Goal: Task Accomplishment & Management: Manage account settings

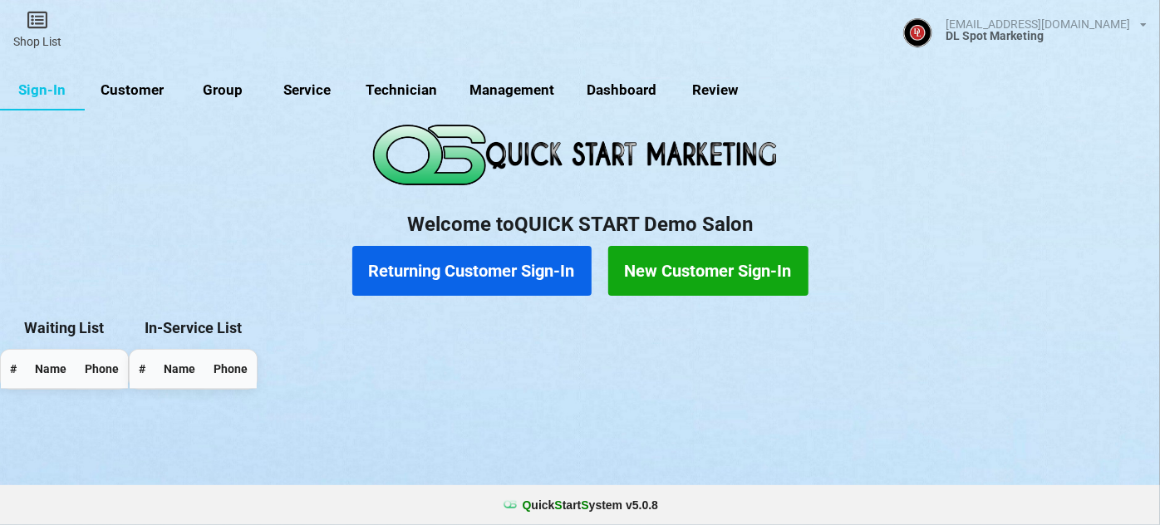
click at [48, 91] on link "Sign-In" at bounding box center [42, 91] width 85 height 40
click at [47, 31] on link "Shop List" at bounding box center [37, 29] width 75 height 59
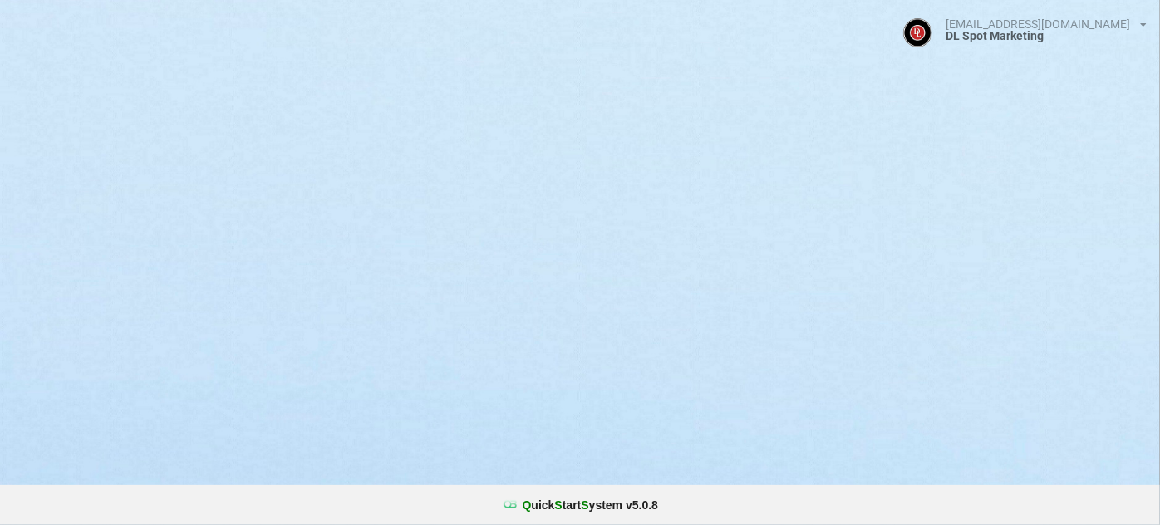
select select "25"
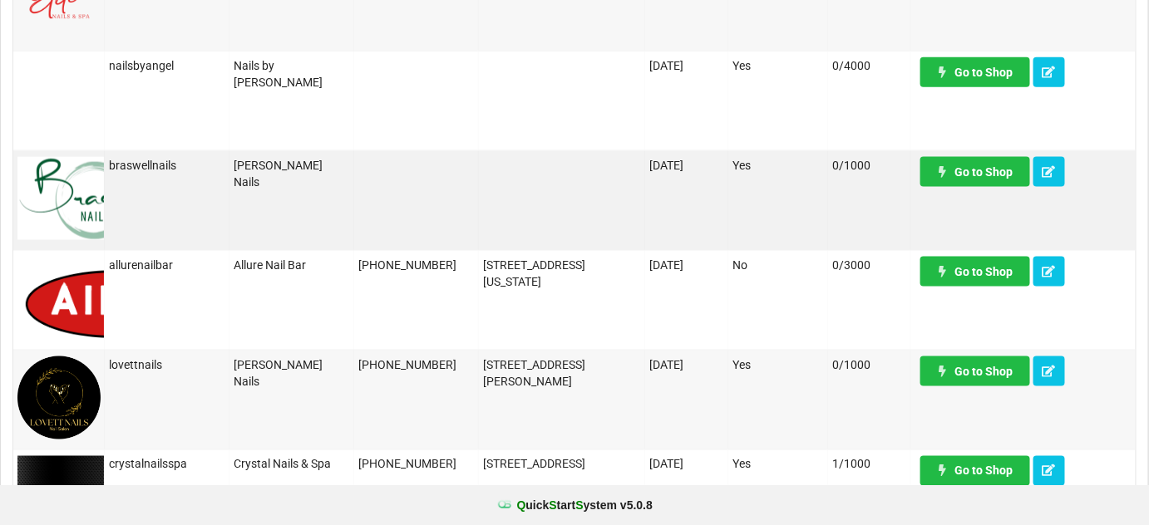
scroll to position [906, 0]
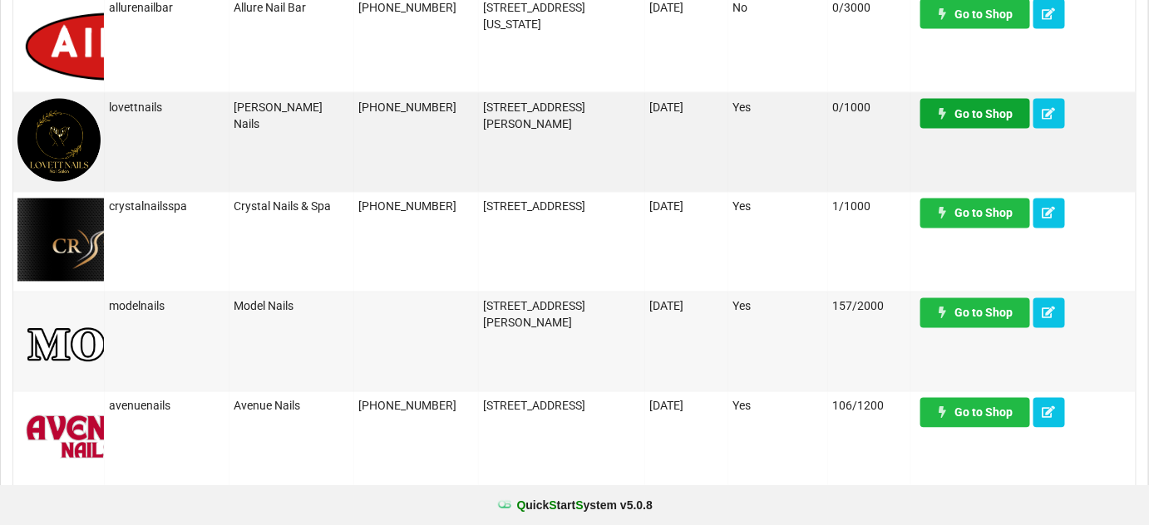
click at [984, 119] on link "Go to Shop" at bounding box center [975, 114] width 110 height 30
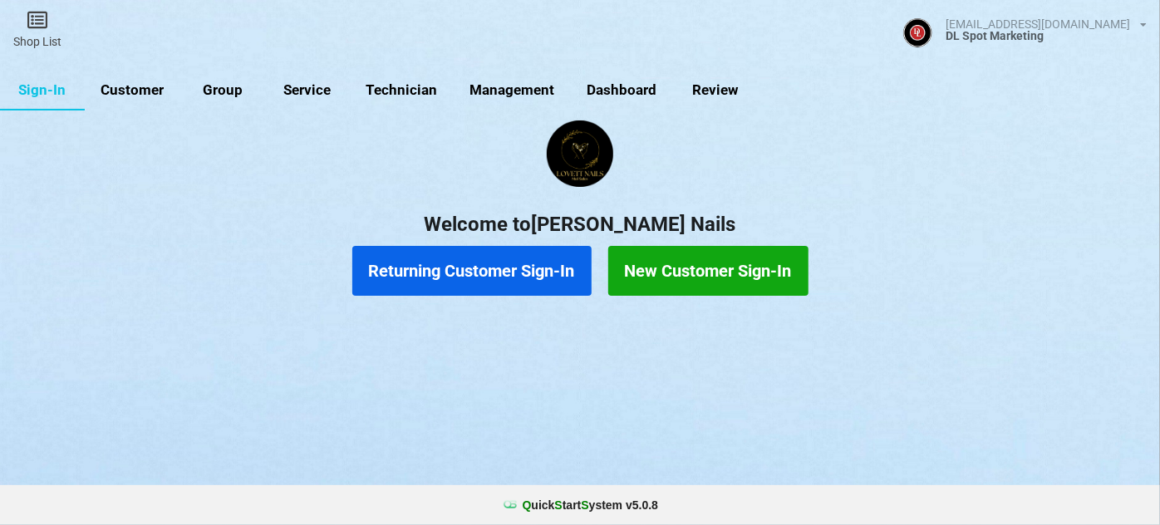
click at [131, 85] on link "Customer" at bounding box center [133, 91] width 96 height 40
select select "25"
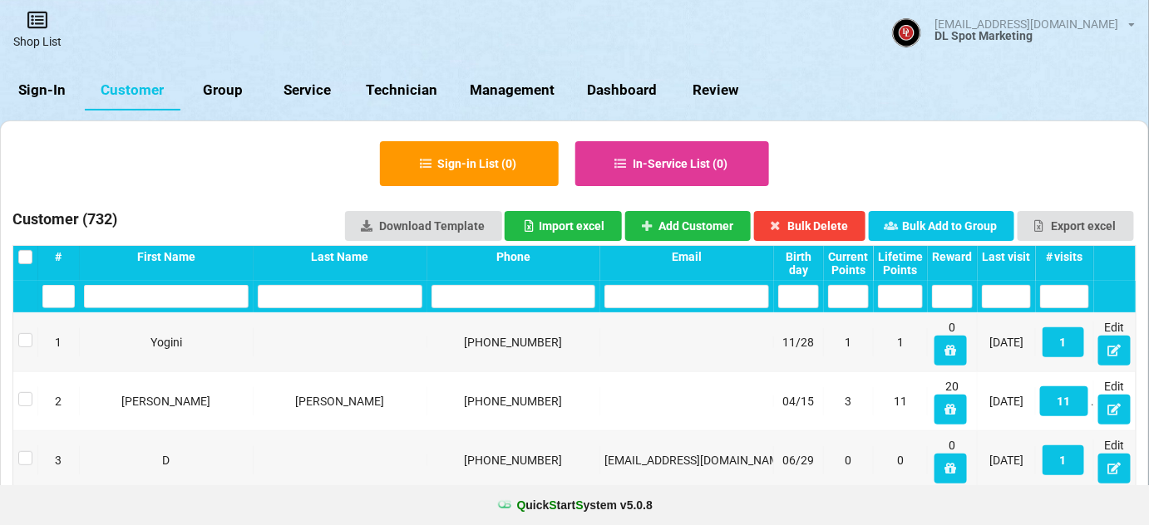
click at [53, 36] on link "Shop List" at bounding box center [37, 29] width 75 height 59
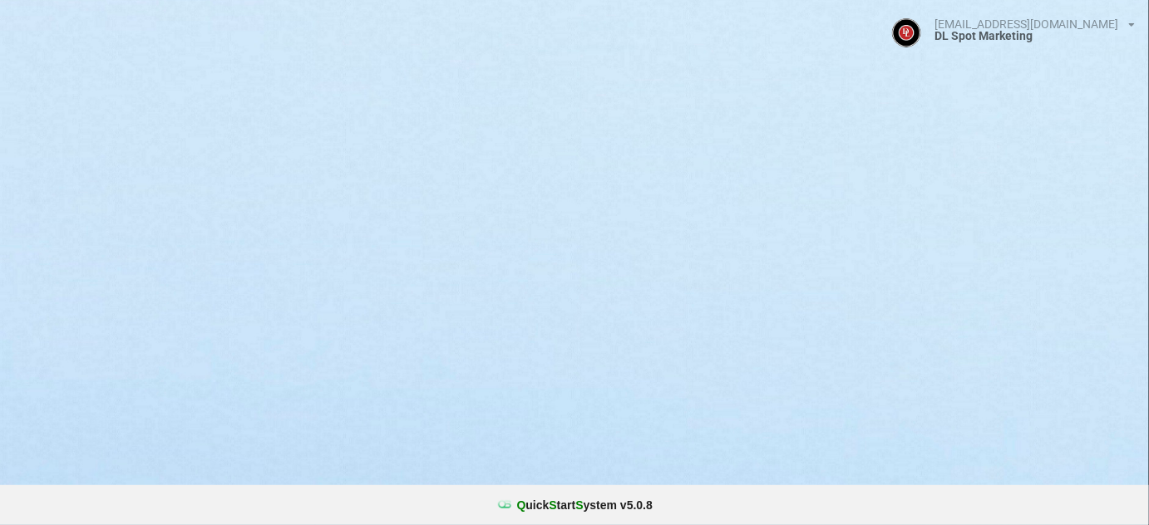
select select "25"
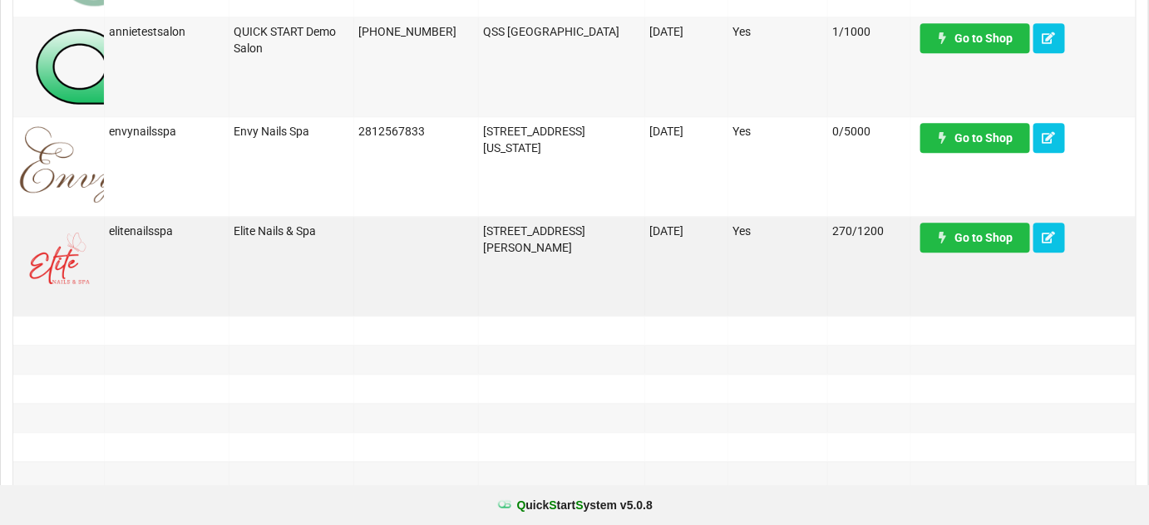
scroll to position [1410, 0]
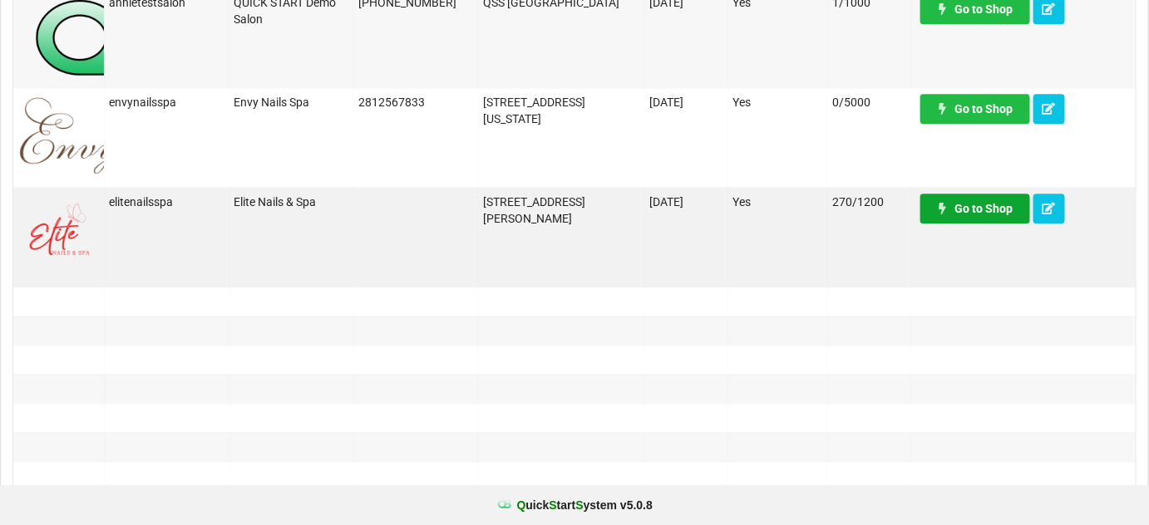
click at [997, 209] on link "Go to Shop" at bounding box center [975, 209] width 110 height 30
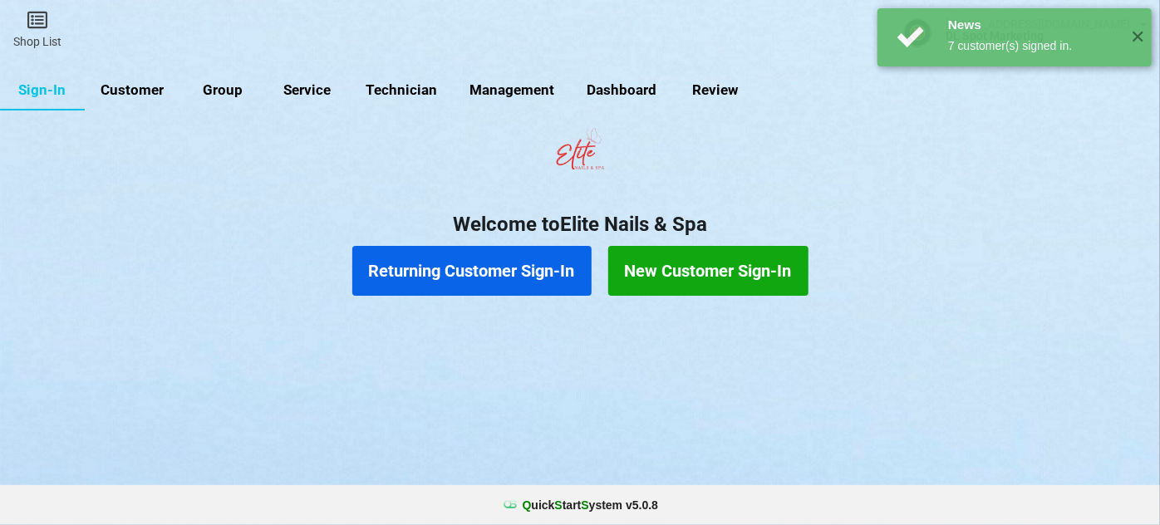
click at [141, 85] on link "Customer" at bounding box center [133, 91] width 96 height 40
select select "25"
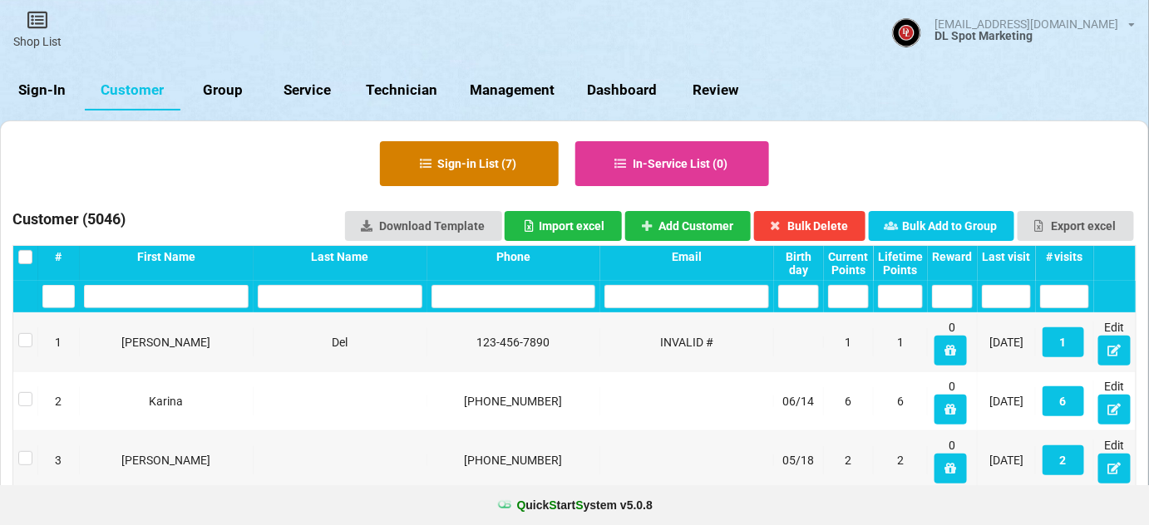
click at [483, 168] on button "Sign-in List ( 7 )" at bounding box center [469, 163] width 179 height 45
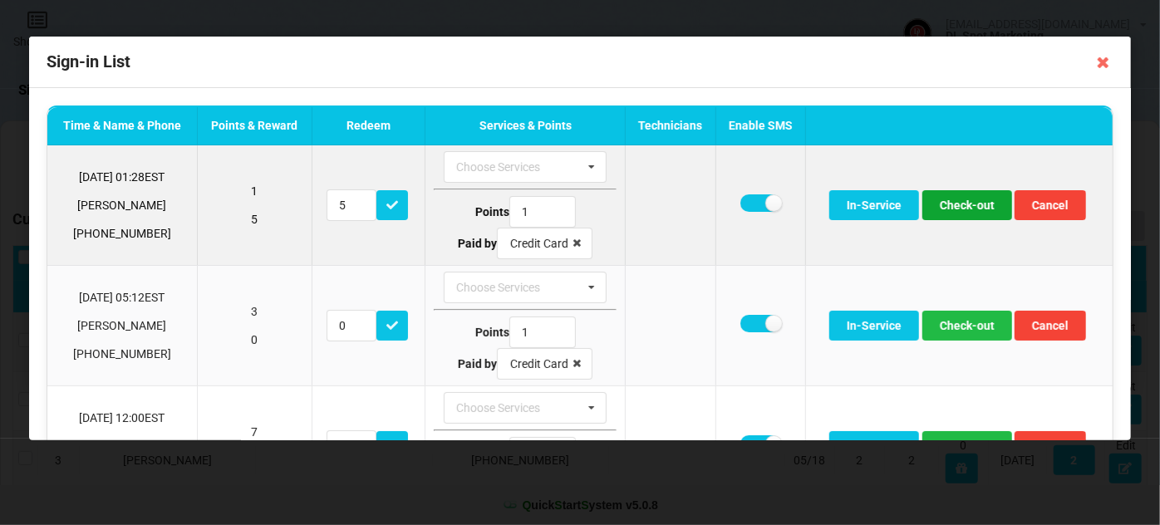
click at [964, 205] on button "Check-out" at bounding box center [968, 205] width 90 height 30
click at [746, 203] on label at bounding box center [761, 203] width 41 height 17
checkbox input "false"
click at [955, 202] on button "Check-out" at bounding box center [968, 205] width 90 height 30
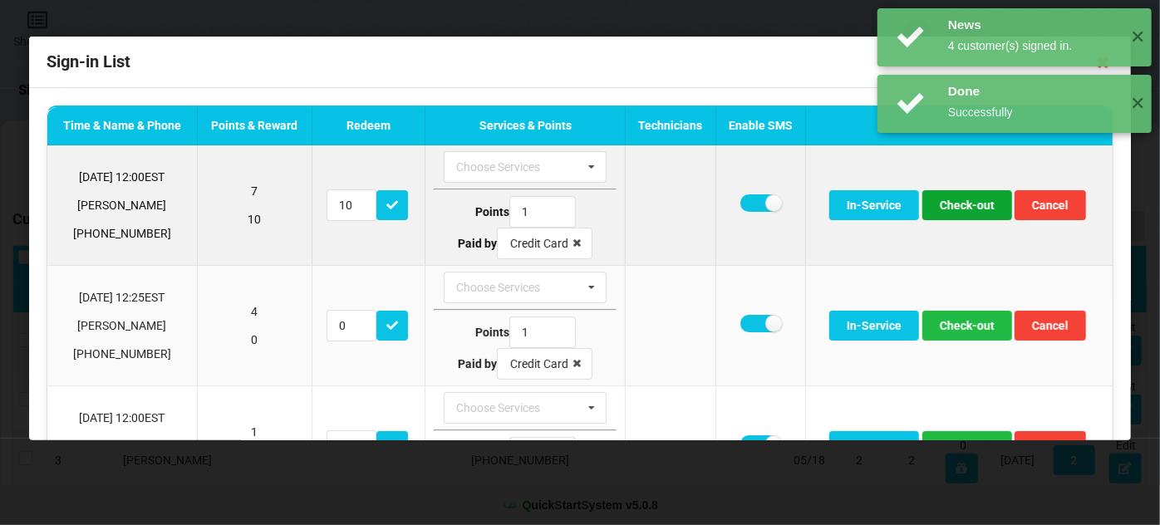
click at [953, 204] on button "Check-out" at bounding box center [968, 205] width 90 height 30
drag, startPoint x: 751, startPoint y: 205, endPoint x: 790, endPoint y: 205, distance: 38.2
click at [752, 205] on label at bounding box center [761, 203] width 41 height 17
checkbox input "false"
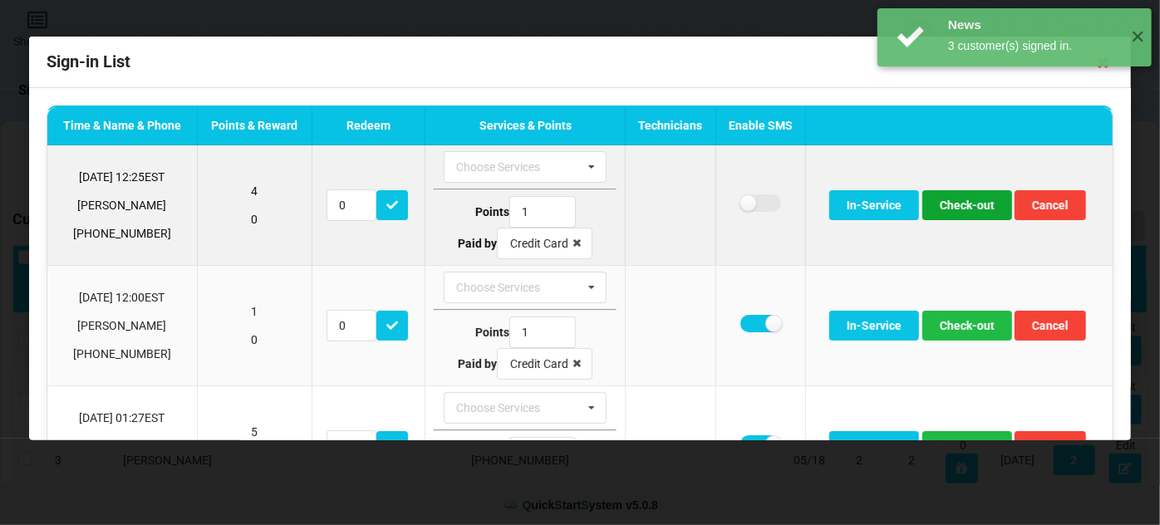
click at [971, 208] on button "Check-out" at bounding box center [968, 205] width 90 height 30
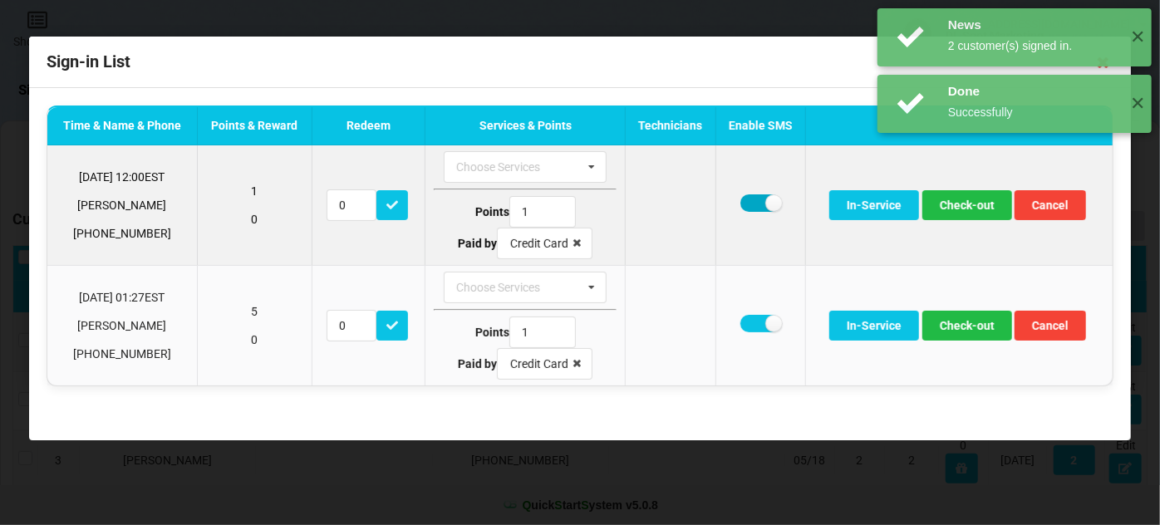
click at [748, 205] on label at bounding box center [761, 203] width 41 height 17
checkbox input "false"
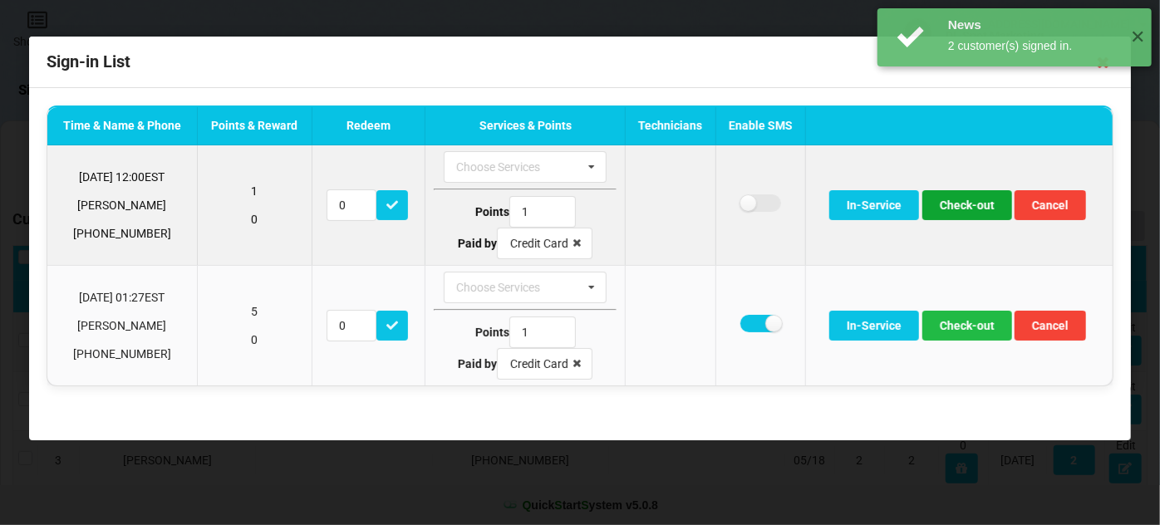
click at [961, 207] on button "Check-out" at bounding box center [968, 205] width 90 height 30
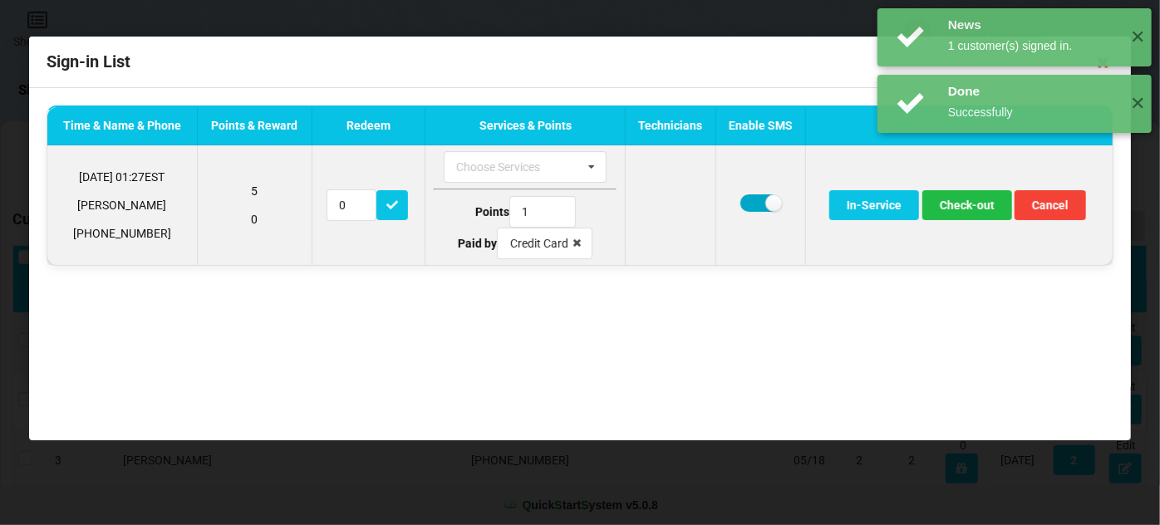
click at [753, 200] on label at bounding box center [761, 203] width 41 height 17
checkbox input "false"
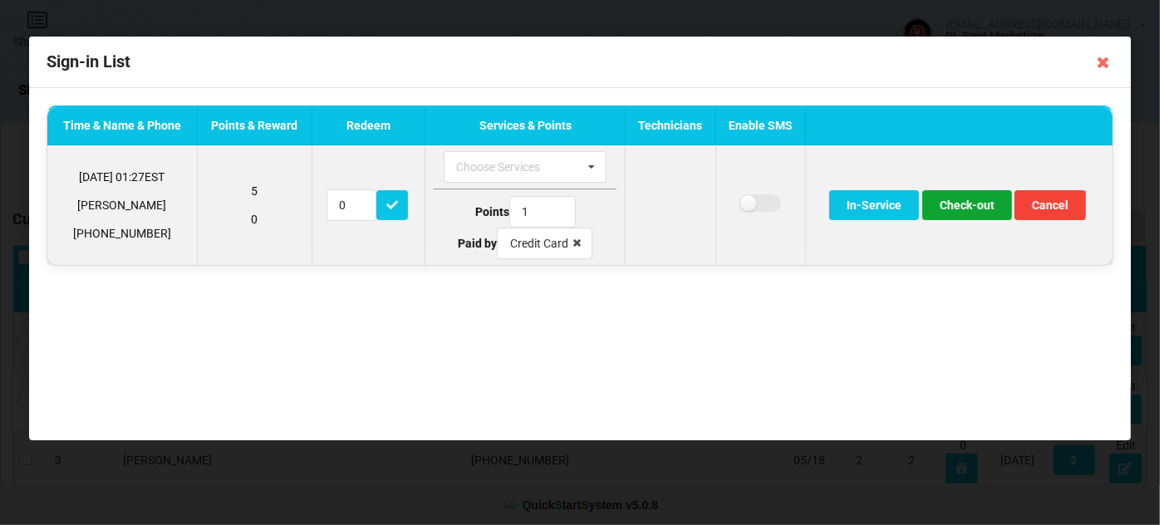
click at [968, 204] on button "Check-out" at bounding box center [968, 205] width 90 height 30
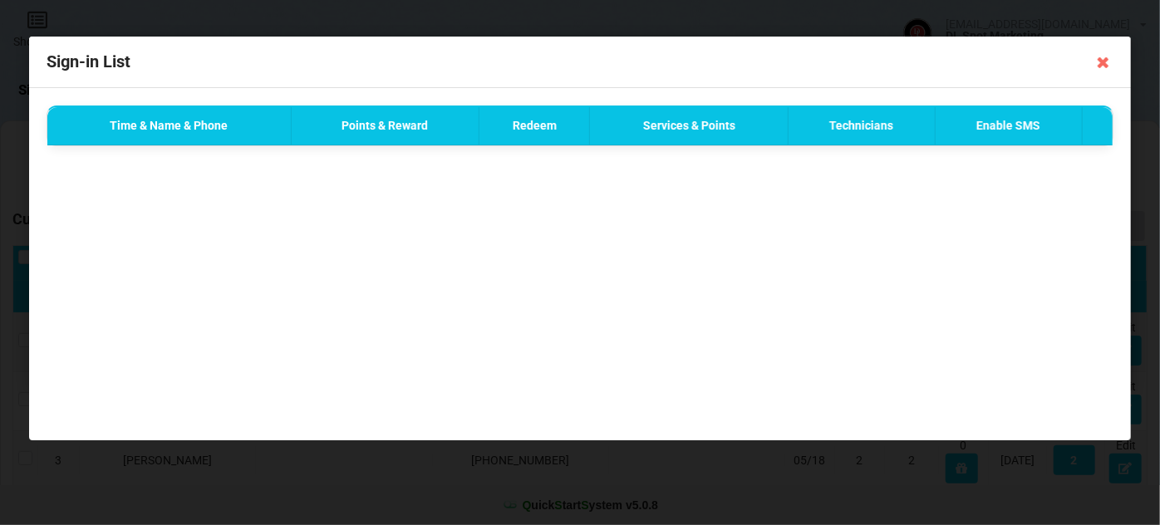
drag, startPoint x: 1103, startPoint y: 64, endPoint x: 1067, endPoint y: 69, distance: 36.1
click at [1103, 63] on icon at bounding box center [1104, 62] width 27 height 27
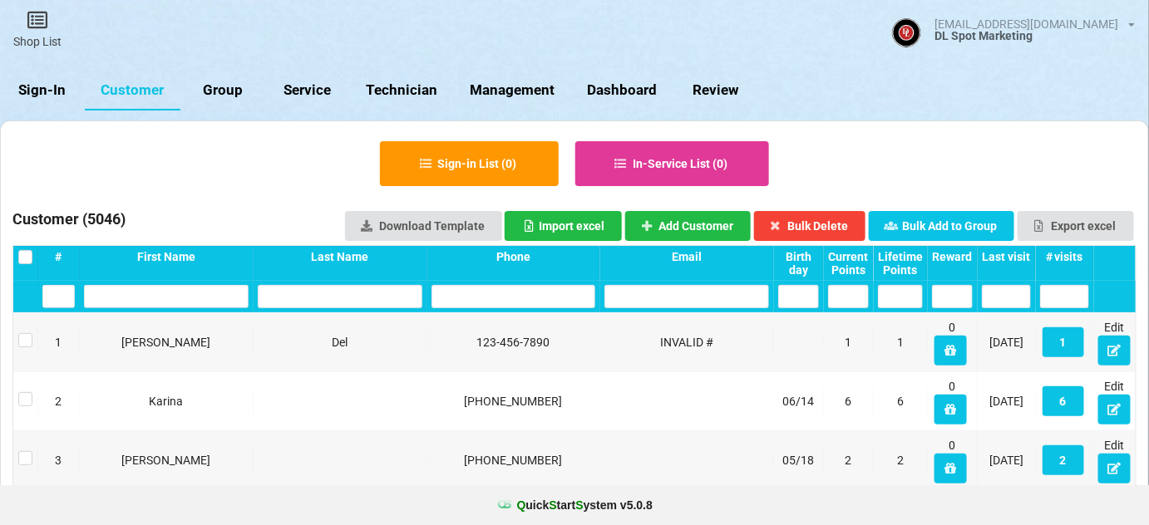
click at [37, 90] on link "Sign-In" at bounding box center [42, 91] width 85 height 40
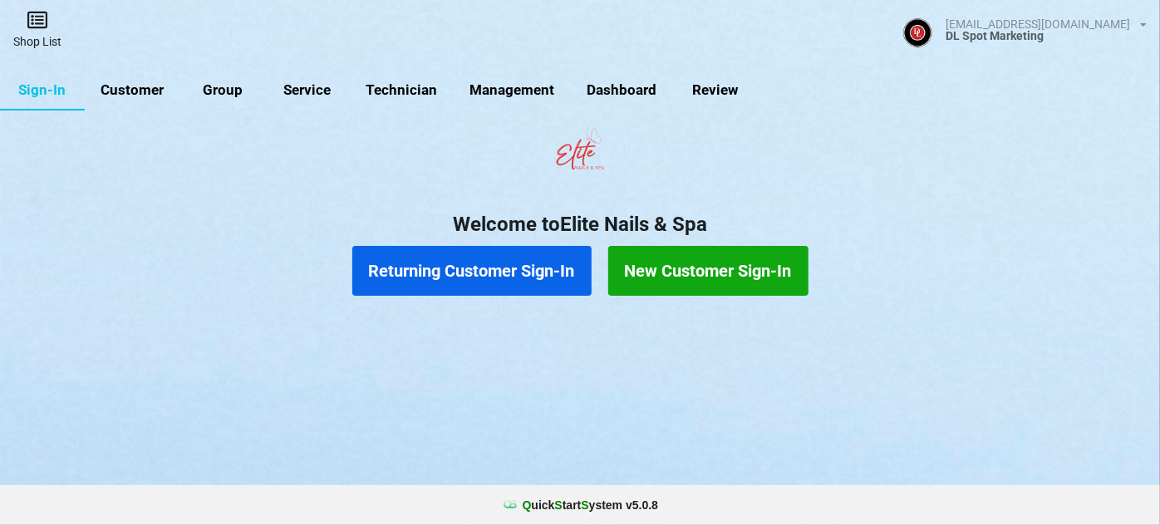
click at [29, 27] on icon at bounding box center [37, 20] width 23 height 20
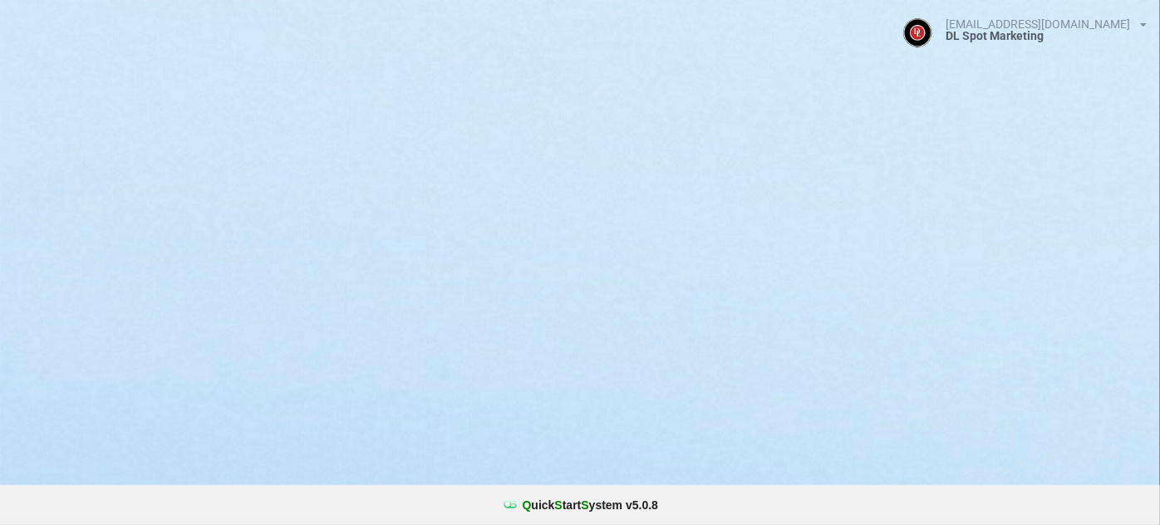
select select "25"
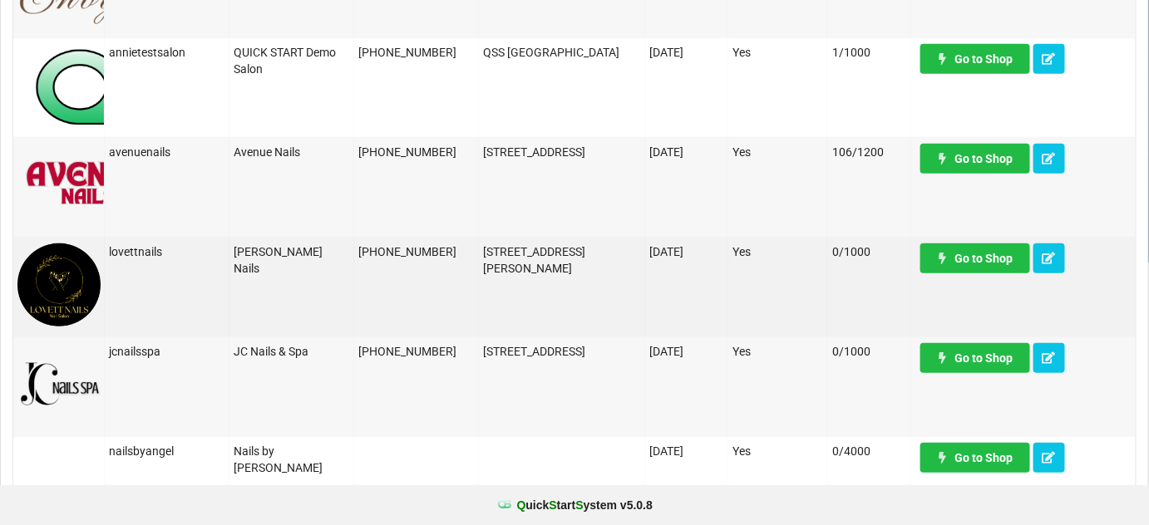
scroll to position [302, 0]
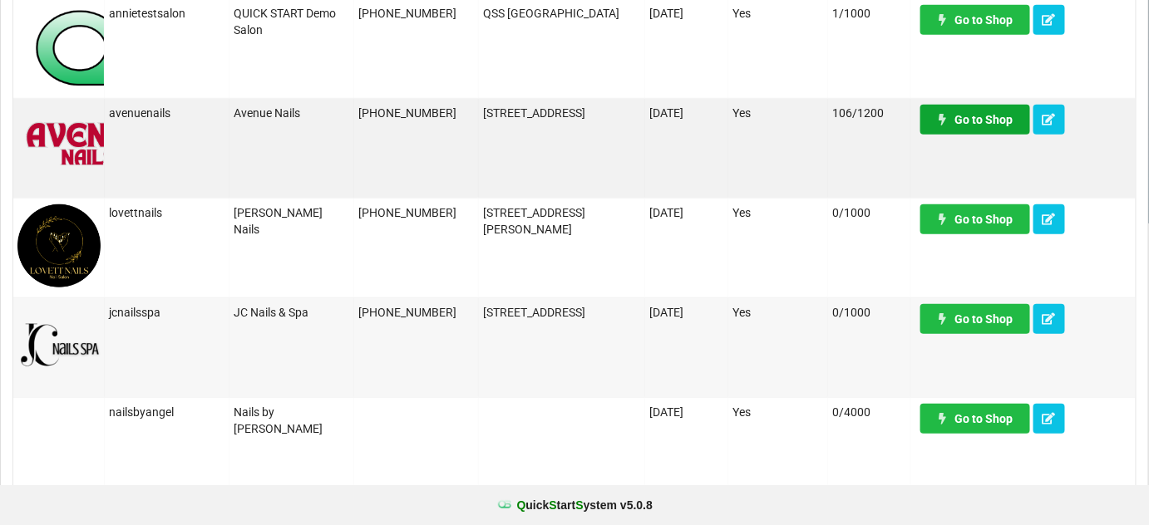
click at [979, 118] on link "Go to Shop" at bounding box center [975, 120] width 110 height 30
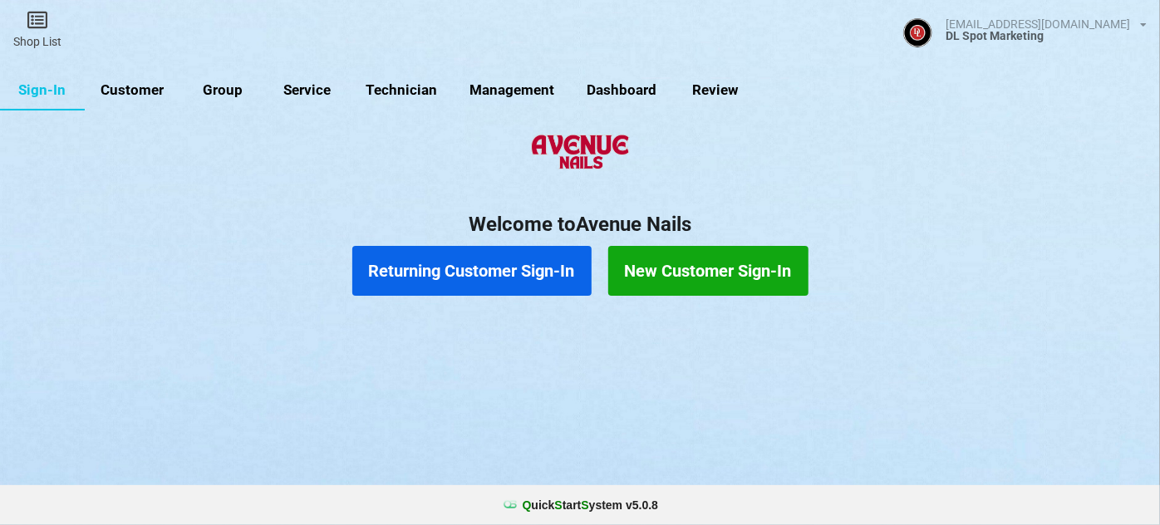
click at [144, 89] on link "Customer" at bounding box center [151, 98] width 91 height 38
select select "25"
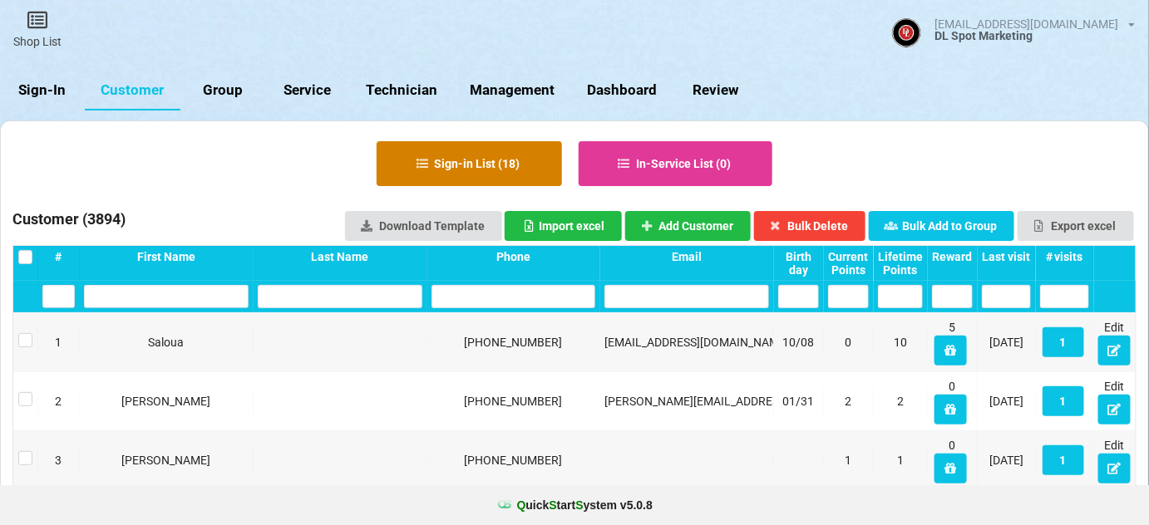
click at [444, 155] on button "Sign-in List ( 18 )" at bounding box center [469, 163] width 185 height 45
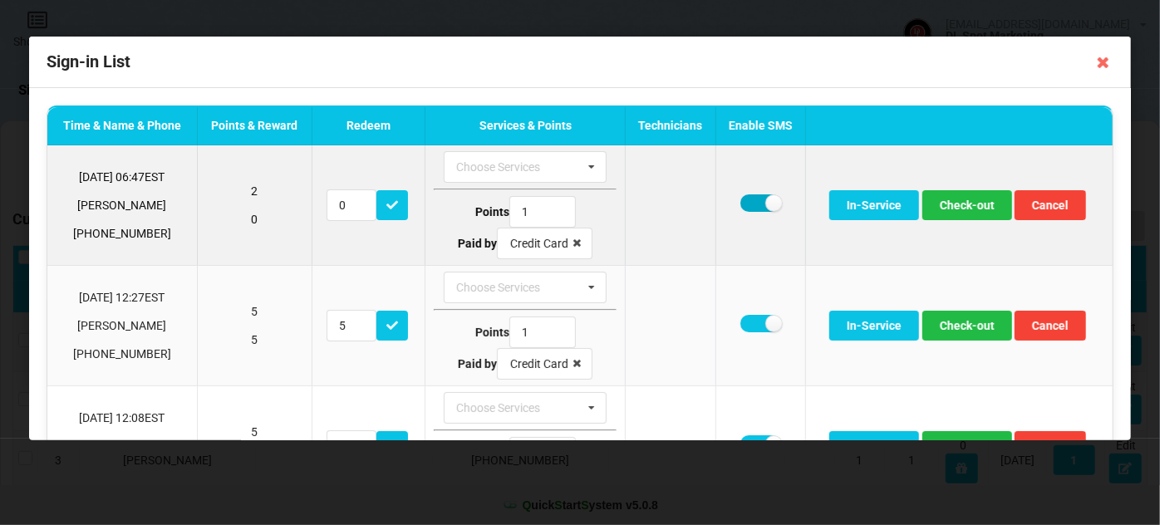
click at [745, 202] on label at bounding box center [761, 203] width 41 height 17
checkbox input "false"
click at [966, 203] on button "Check-out" at bounding box center [968, 205] width 90 height 30
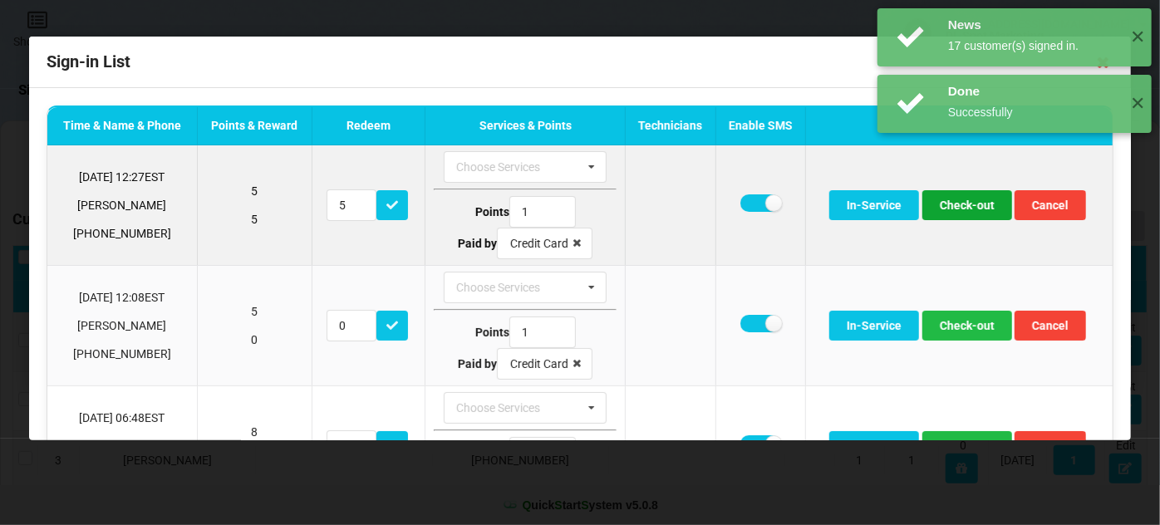
click at [965, 202] on button "Check-out" at bounding box center [968, 205] width 90 height 30
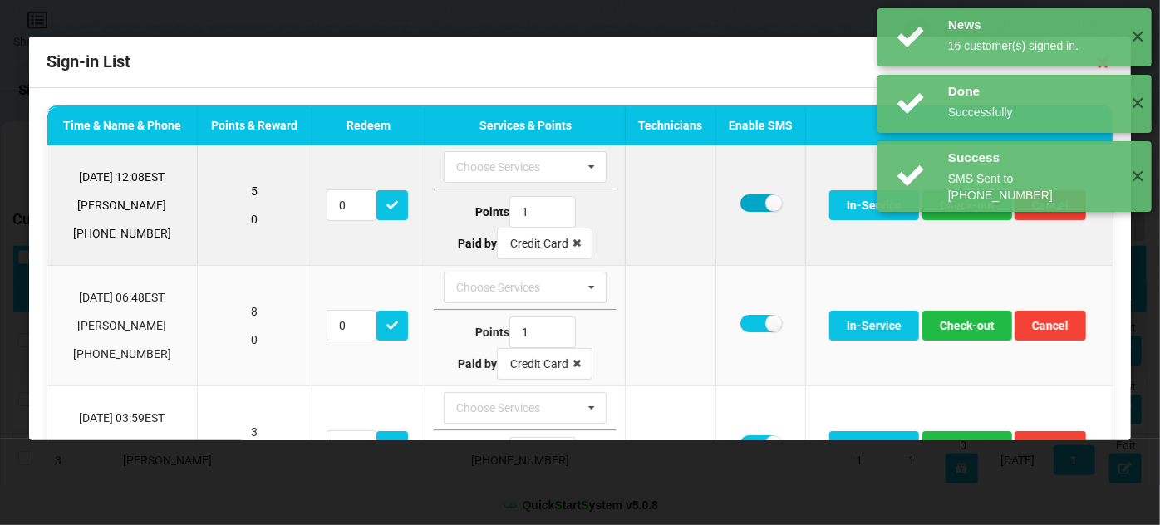
click at [742, 204] on label at bounding box center [761, 203] width 41 height 17
checkbox input "false"
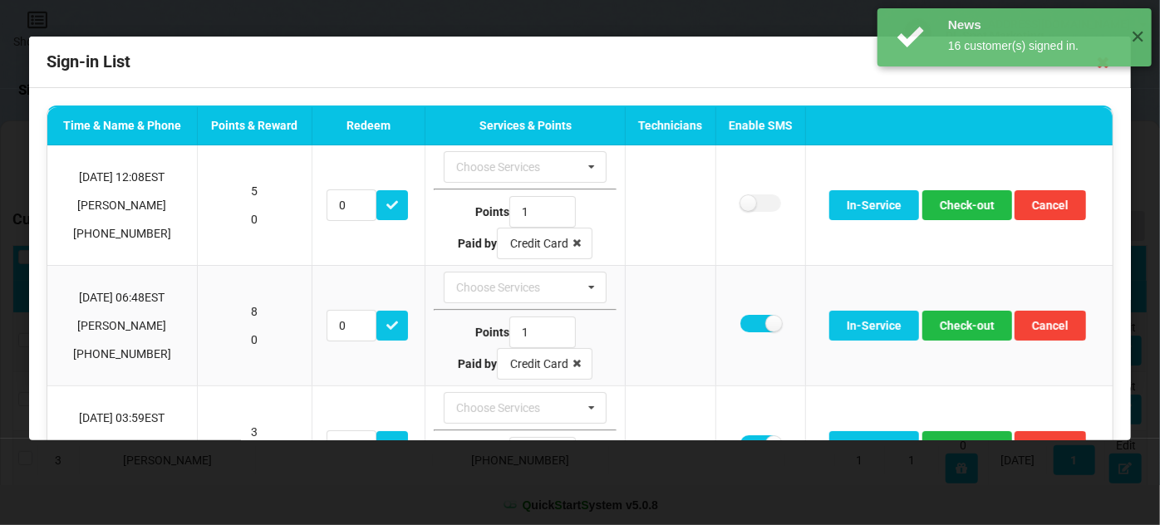
click at [948, 204] on div "News 16 customer(s) signed in. ✕ Done Successfully ✕ News 17 customer(s) signed…" at bounding box center [1014, 104] width 291 height 208
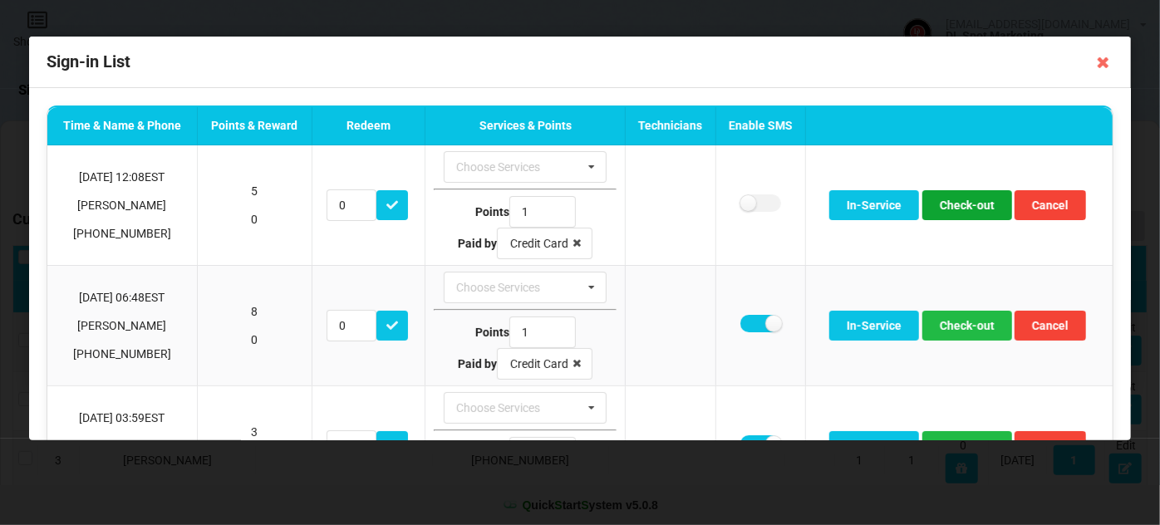
click at [948, 204] on button "Check-out" at bounding box center [968, 205] width 90 height 30
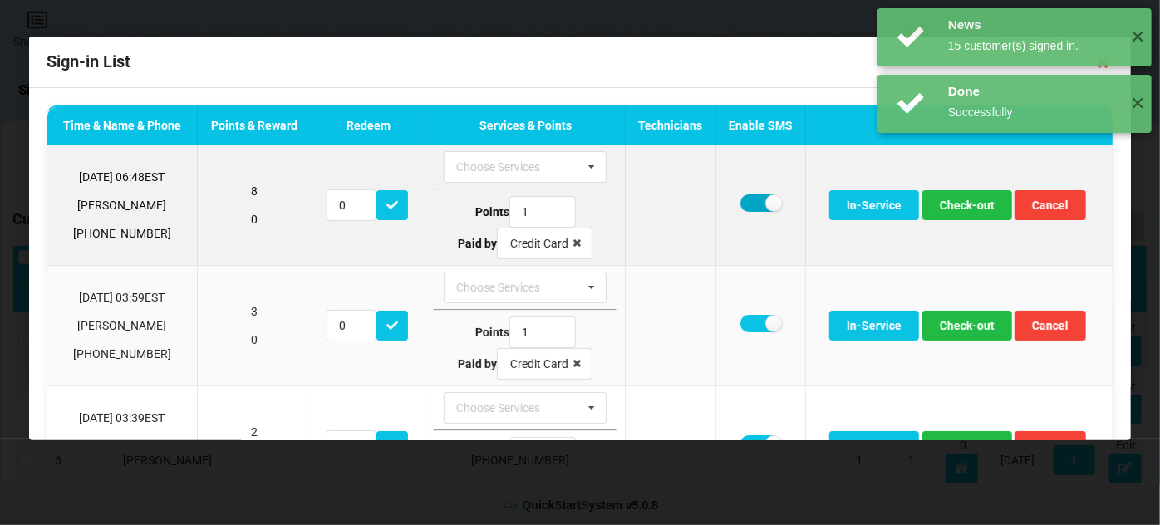
click at [757, 202] on label at bounding box center [761, 203] width 41 height 17
checkbox input "false"
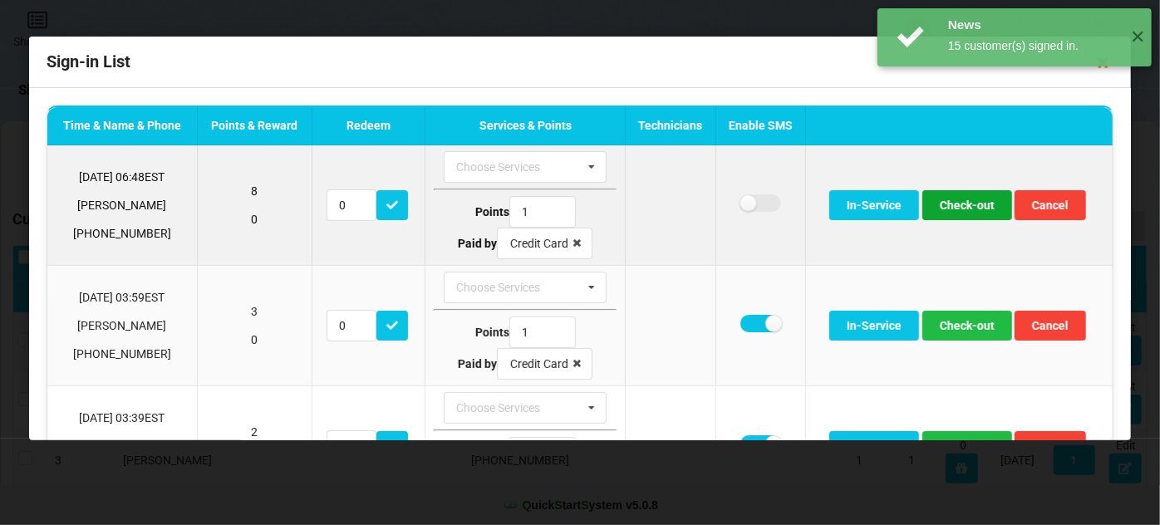
click at [958, 208] on button "Check-out" at bounding box center [968, 205] width 90 height 30
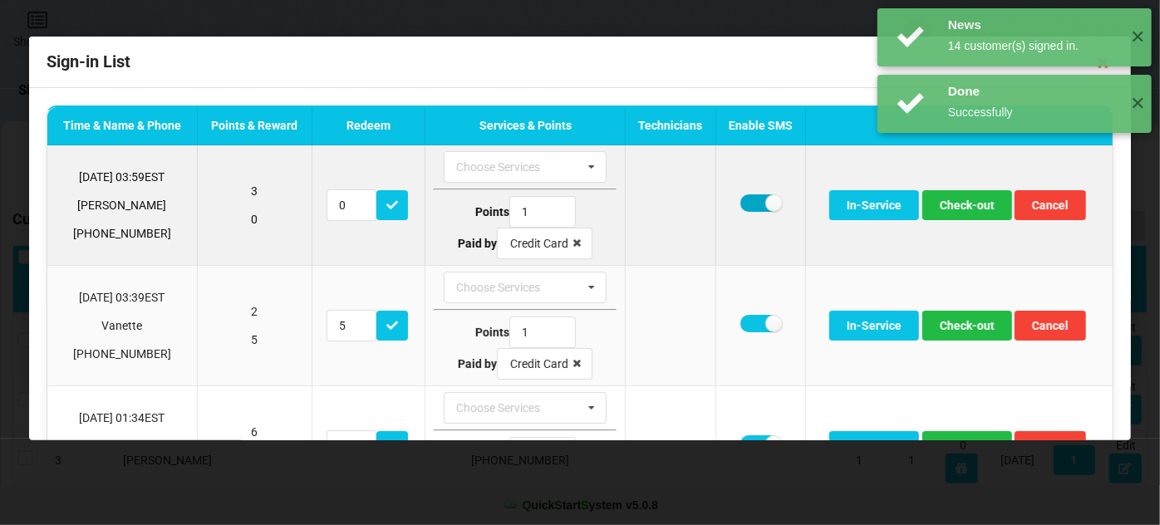
click at [741, 205] on label at bounding box center [761, 203] width 41 height 17
checkbox input "false"
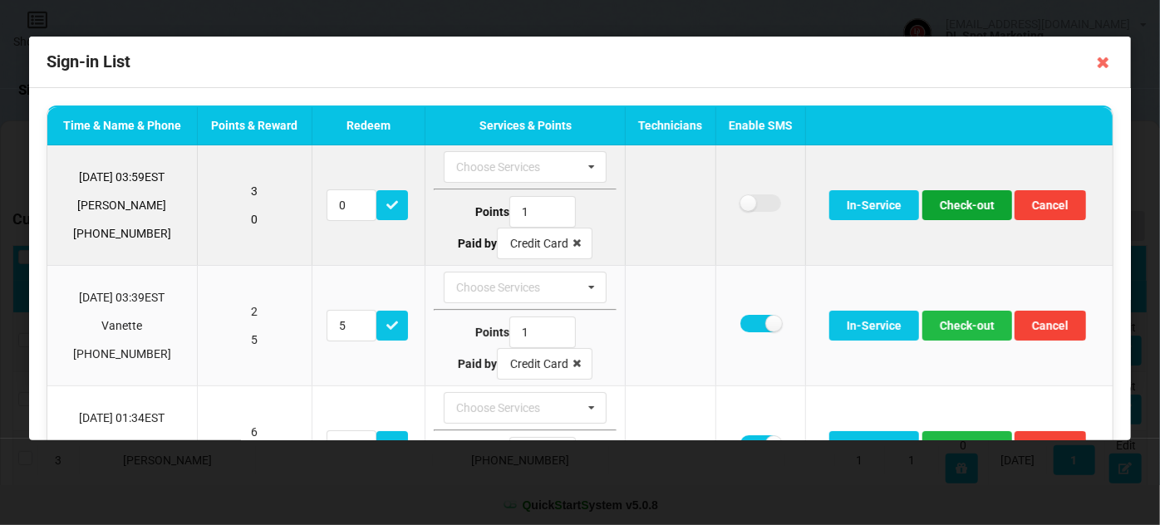
click at [959, 203] on button "Check-out" at bounding box center [968, 205] width 90 height 30
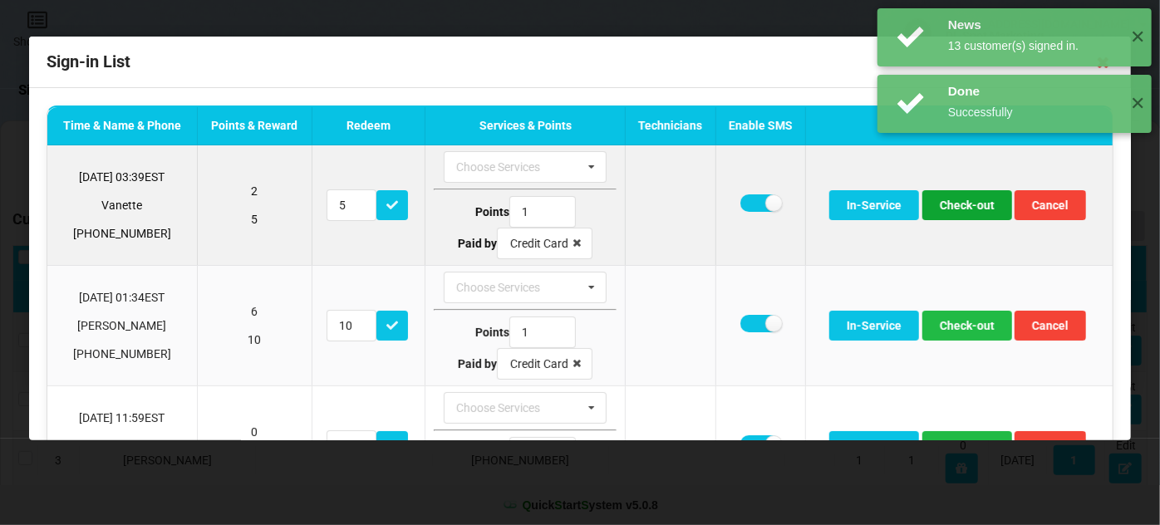
click at [944, 208] on button "Check-out" at bounding box center [968, 205] width 90 height 30
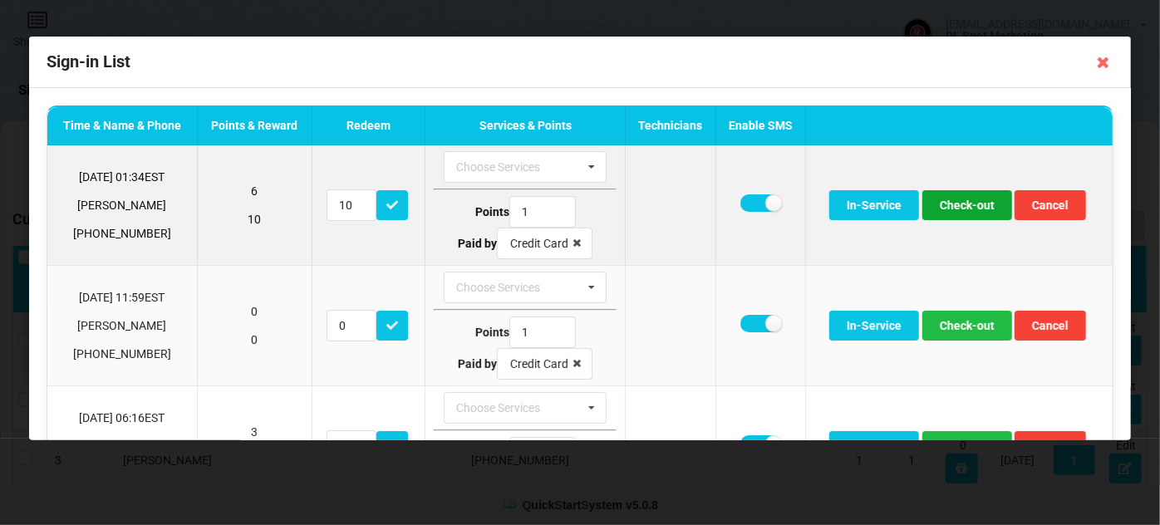
click at [944, 208] on button "Check-out" at bounding box center [968, 205] width 90 height 30
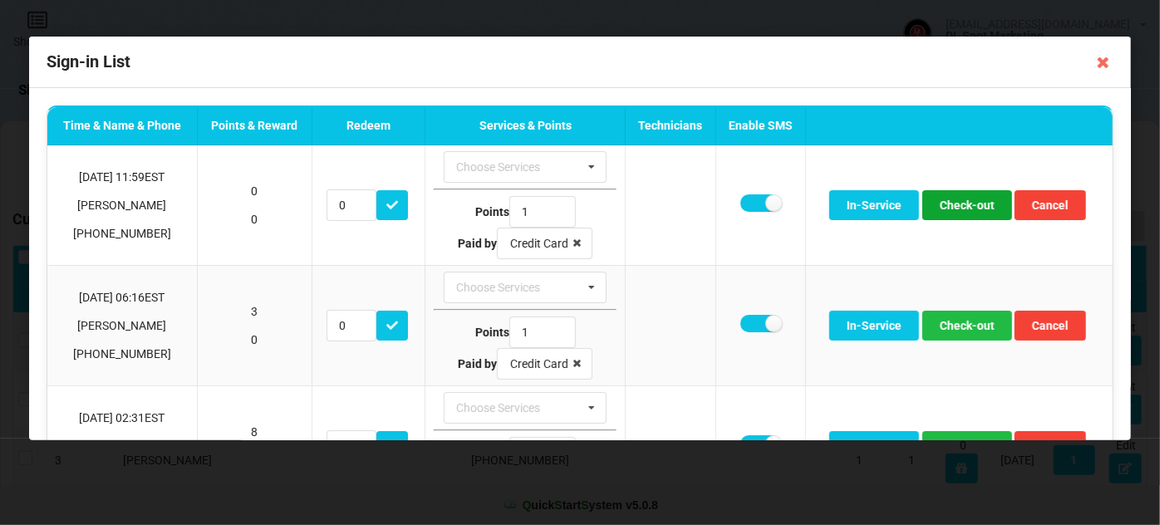
click at [944, 208] on button "Check-out" at bounding box center [968, 205] width 90 height 30
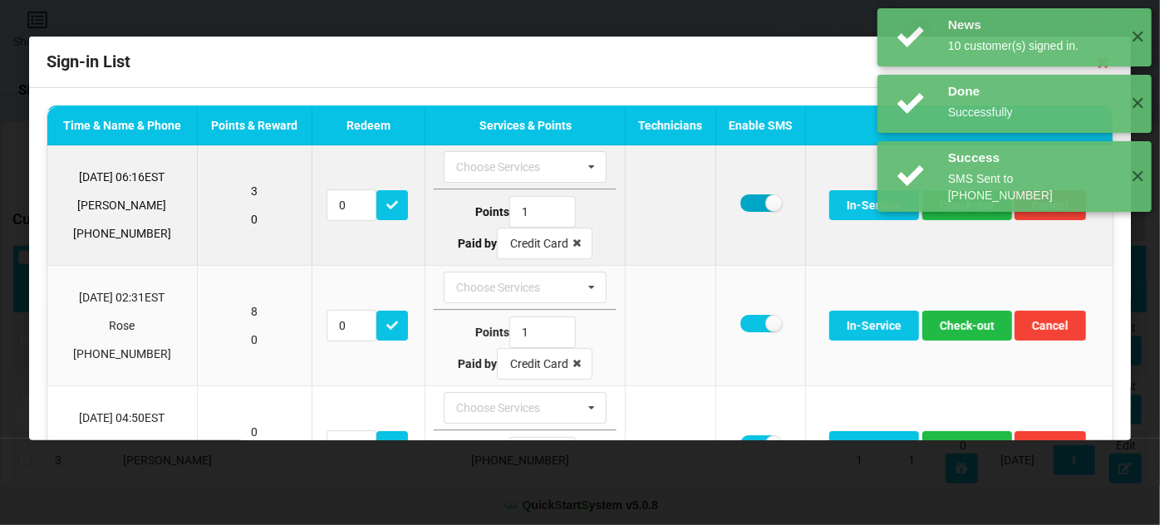
click at [741, 200] on label at bounding box center [761, 203] width 41 height 17
checkbox input "false"
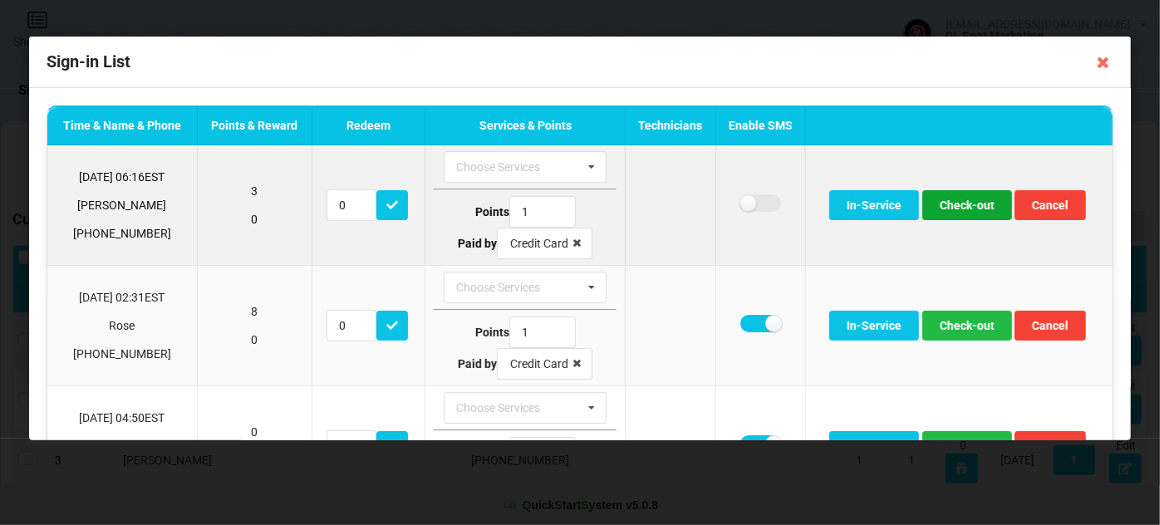
click at [964, 209] on button "Check-out" at bounding box center [968, 205] width 90 height 30
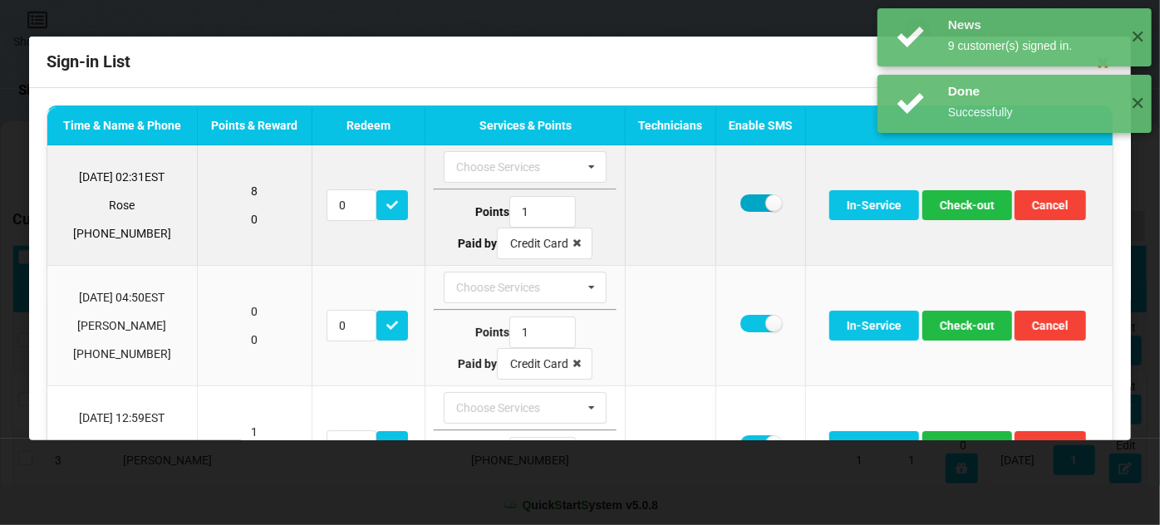
click at [761, 202] on label at bounding box center [761, 203] width 41 height 17
checkbox input "false"
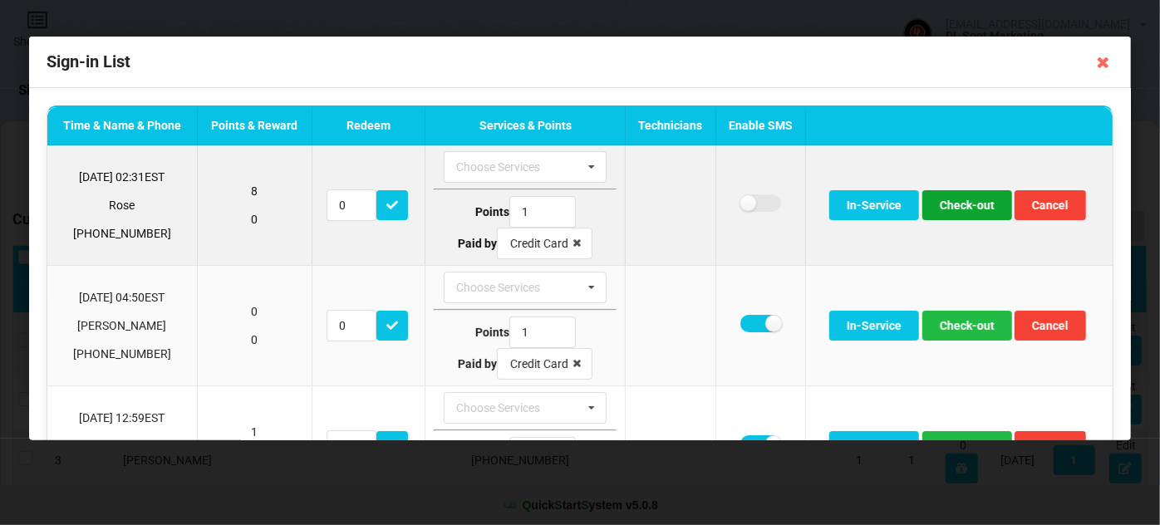
click at [952, 201] on button "Check-out" at bounding box center [968, 205] width 90 height 30
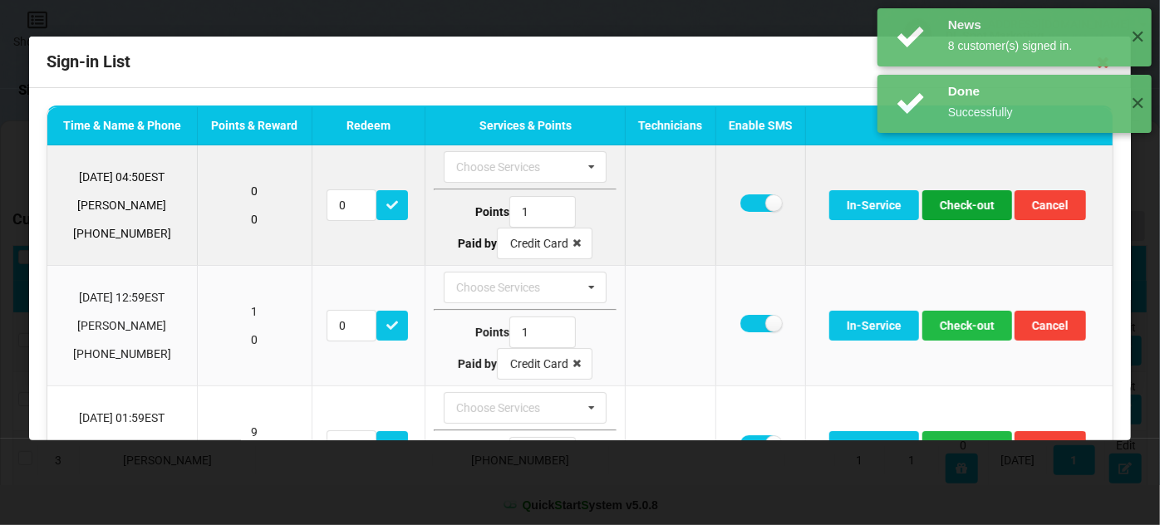
click at [948, 201] on button "Check-out" at bounding box center [968, 205] width 90 height 30
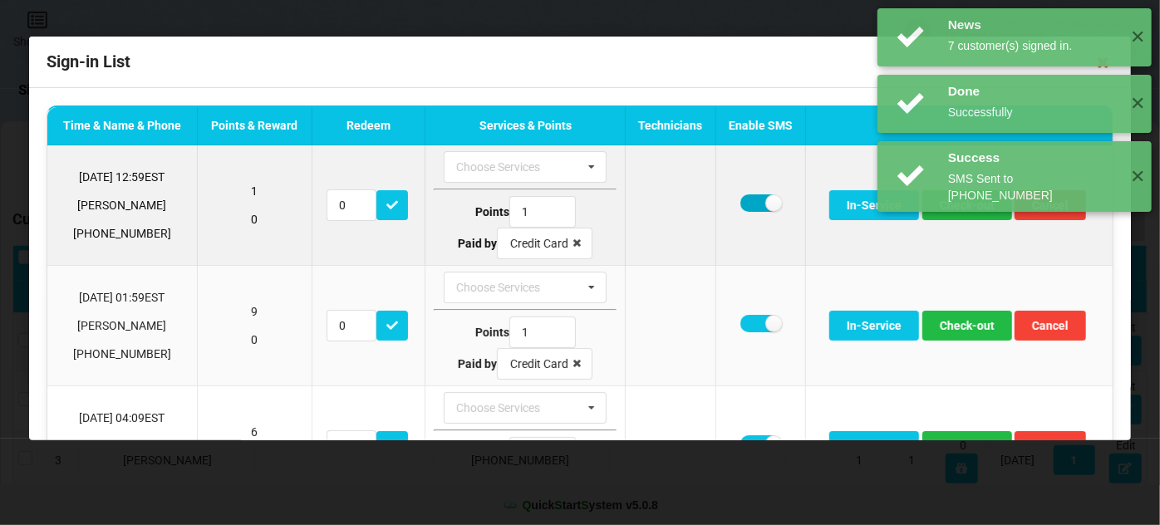
click at [746, 205] on label at bounding box center [761, 203] width 41 height 17
checkbox input "false"
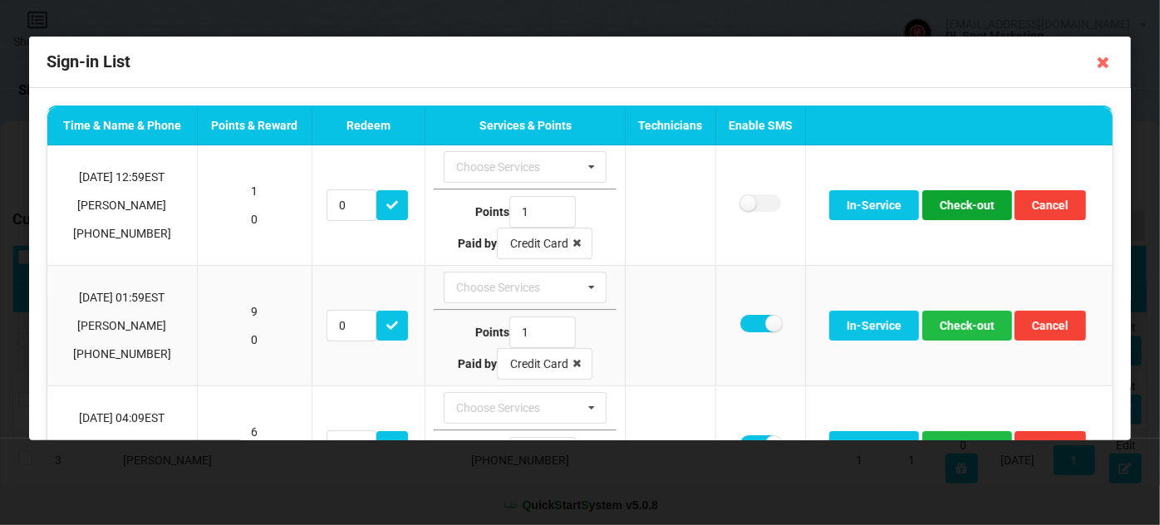
click at [968, 204] on button "Check-out" at bounding box center [968, 205] width 90 height 30
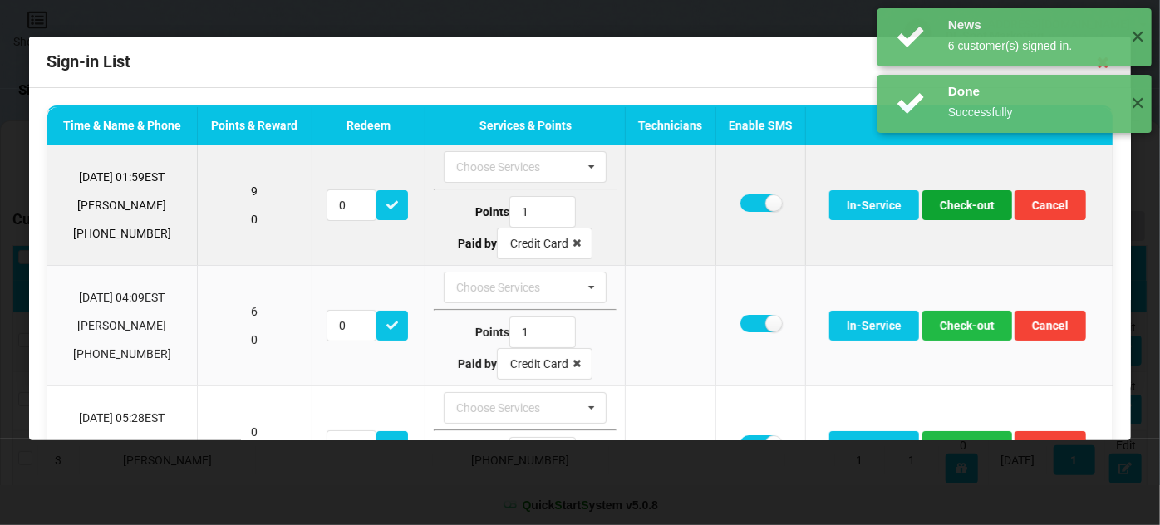
click at [966, 204] on button "Check-out" at bounding box center [968, 205] width 90 height 30
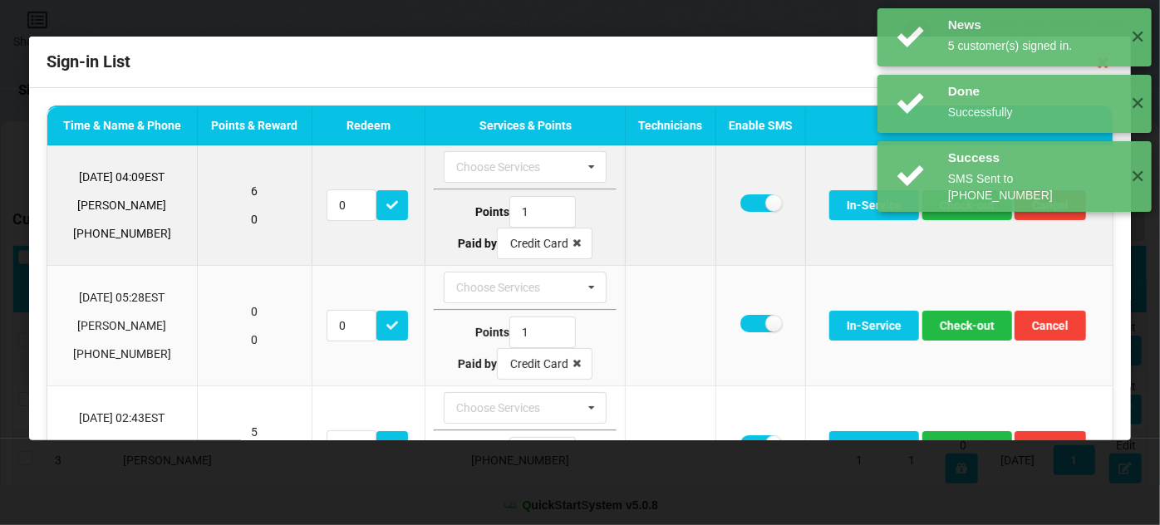
click at [729, 198] on td at bounding box center [760, 205] width 90 height 120
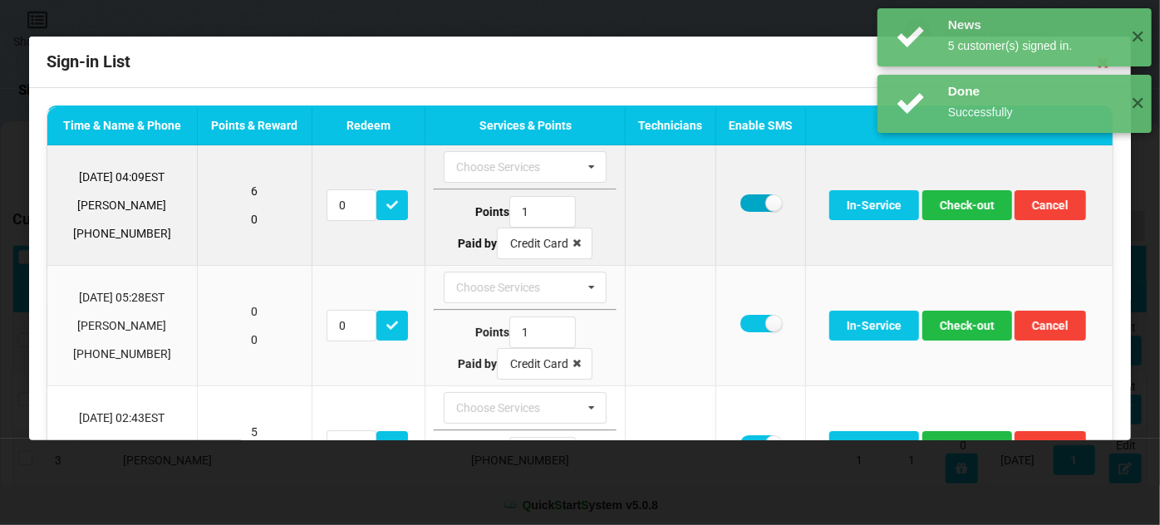
click at [751, 199] on label at bounding box center [761, 203] width 41 height 17
checkbox input "false"
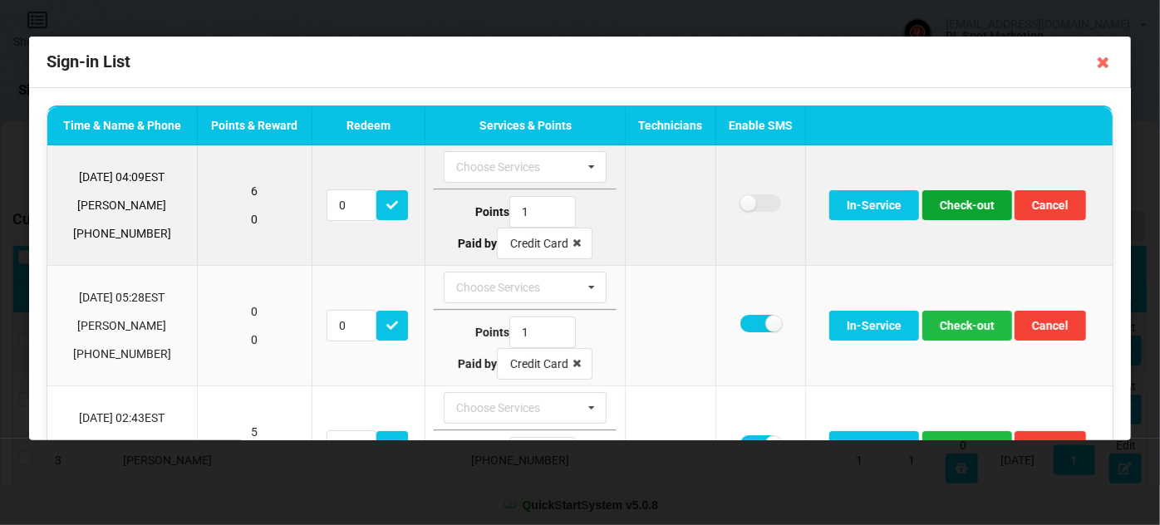
click at [954, 205] on button "Check-out" at bounding box center [968, 205] width 90 height 30
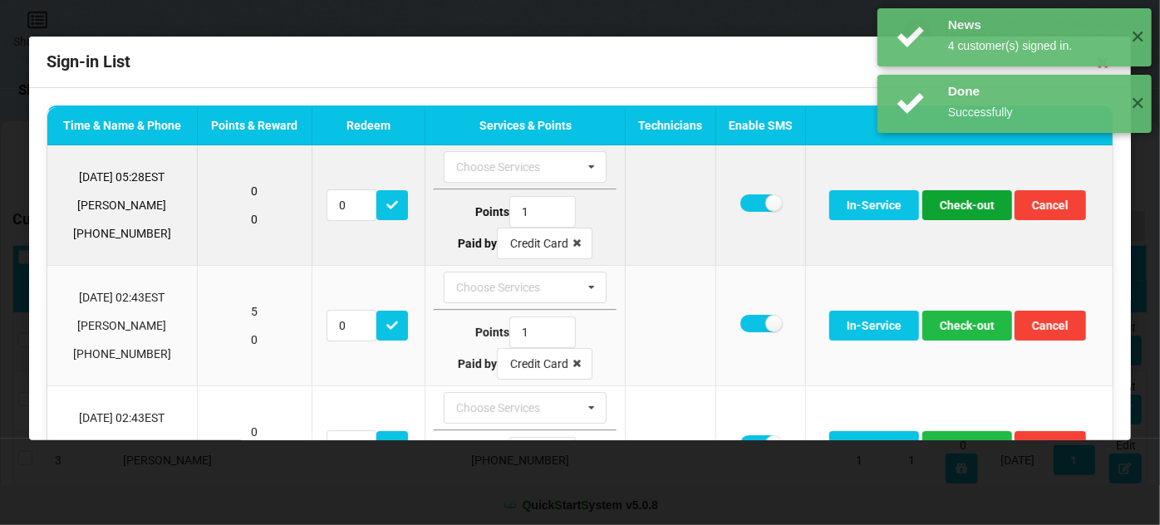
click at [964, 208] on button "Check-out" at bounding box center [968, 205] width 90 height 30
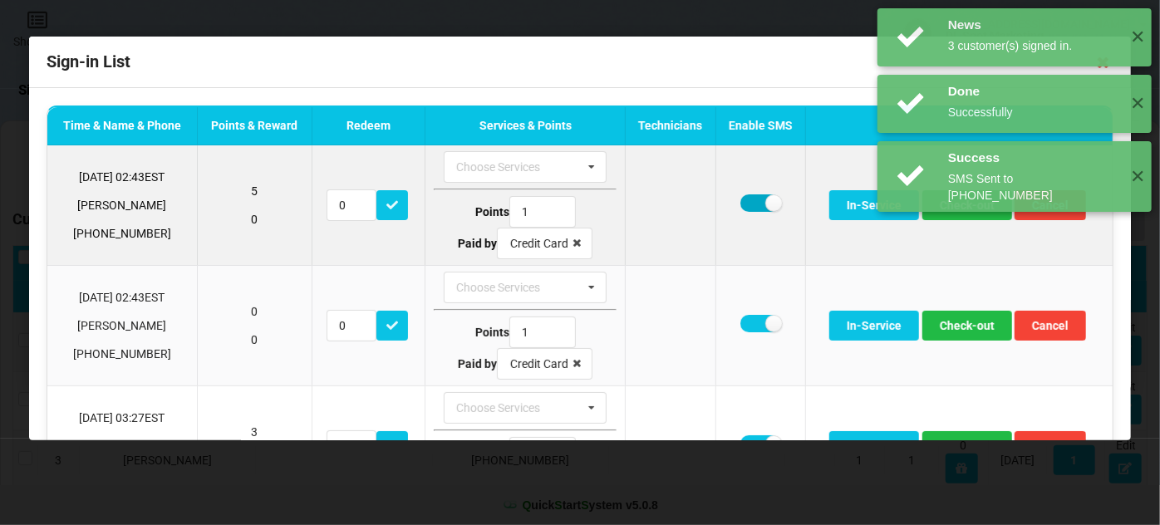
click at [746, 199] on label at bounding box center [761, 203] width 41 height 17
checkbox input "false"
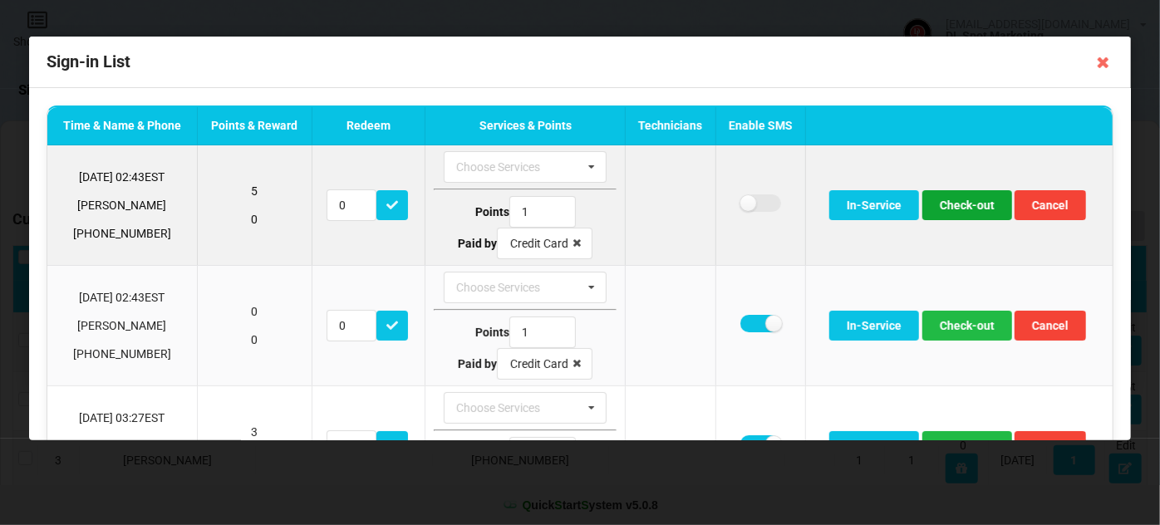
click at [966, 204] on button "Check-out" at bounding box center [968, 205] width 90 height 30
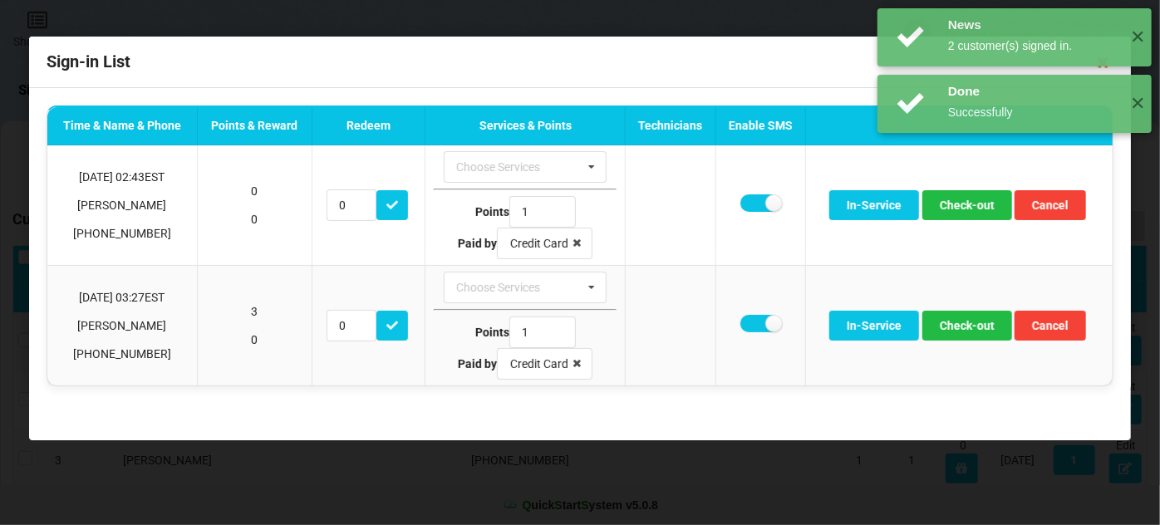
click at [962, 204] on div "News 2 customer(s) signed in. ✕ Done Successfully ✕ News 4 customer(s) signed i…" at bounding box center [1014, 104] width 291 height 208
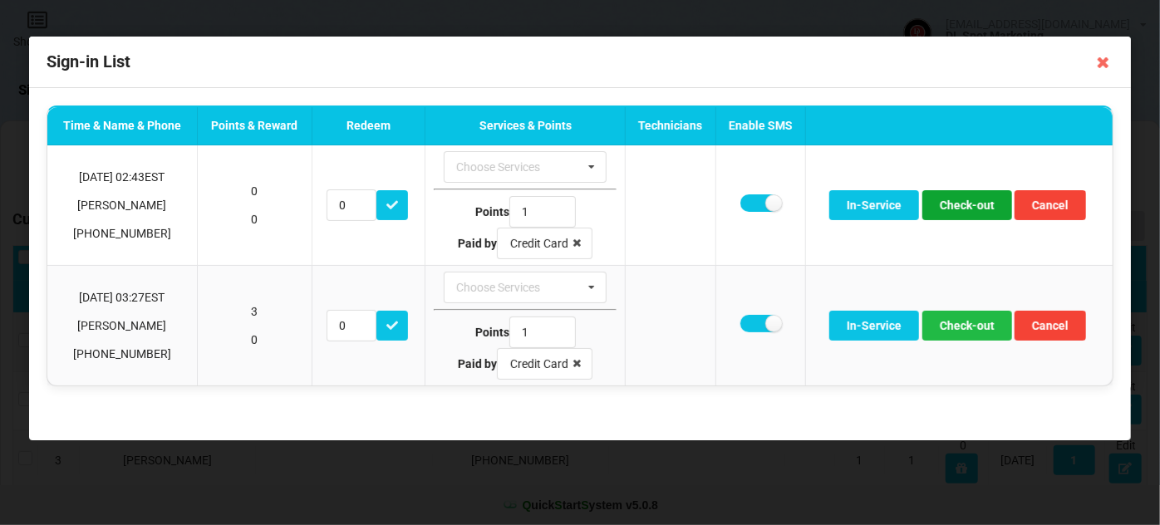
click at [962, 204] on button "Check-out" at bounding box center [968, 205] width 90 height 30
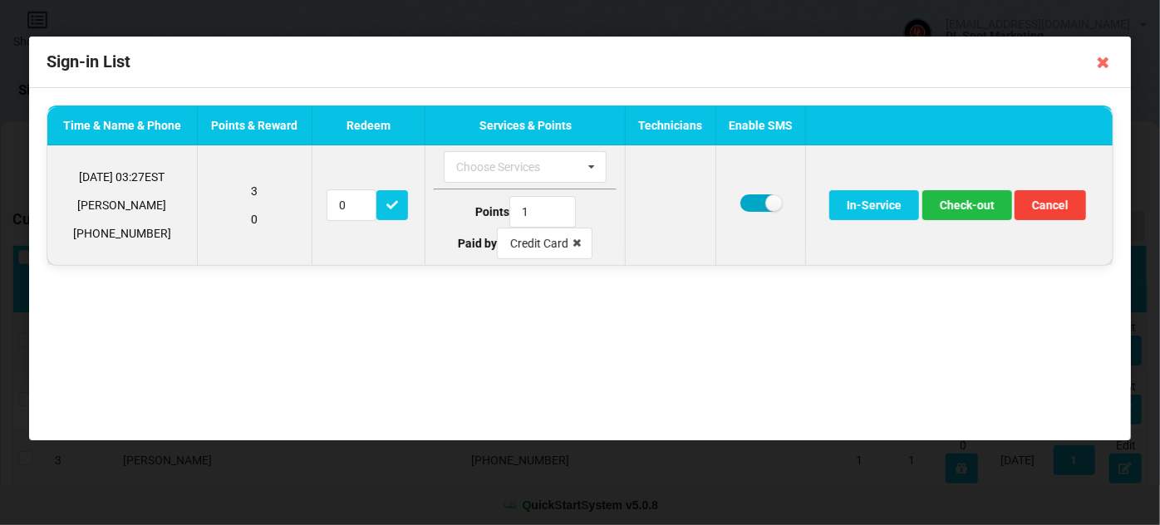
click at [751, 201] on label at bounding box center [761, 203] width 41 height 17
checkbox input "false"
click at [973, 204] on button "Check-out" at bounding box center [968, 205] width 90 height 30
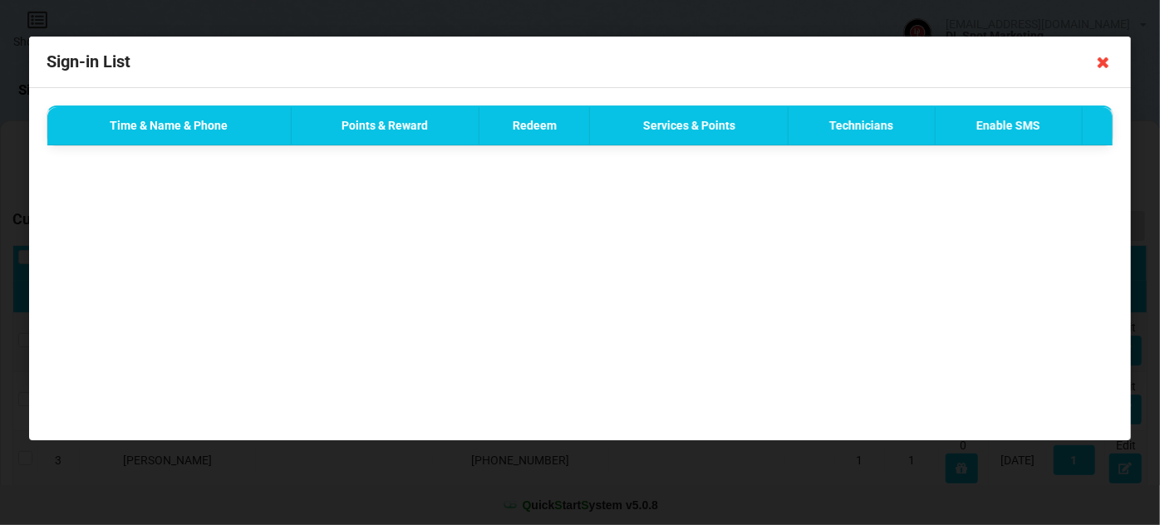
click at [1106, 63] on icon at bounding box center [1104, 62] width 27 height 27
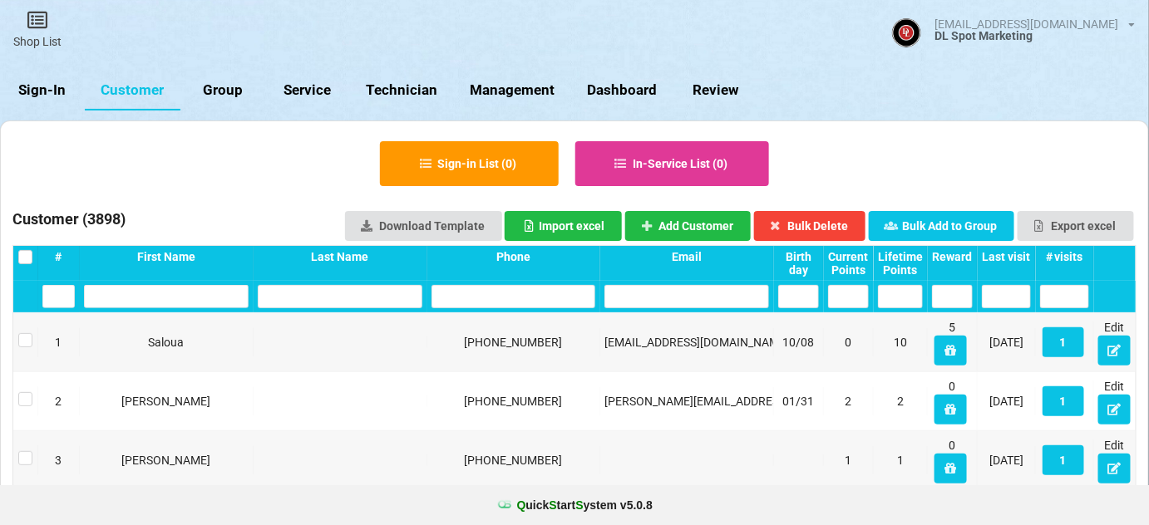
click at [1011, 250] on div "Last visit" at bounding box center [1006, 256] width 49 height 13
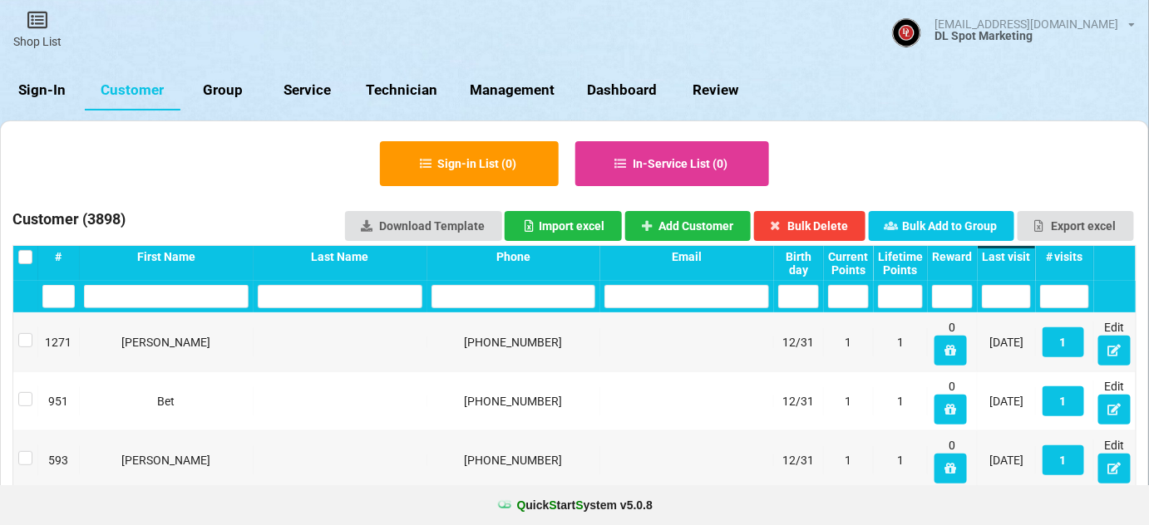
click at [1011, 257] on div "Last visit" at bounding box center [1006, 256] width 49 height 13
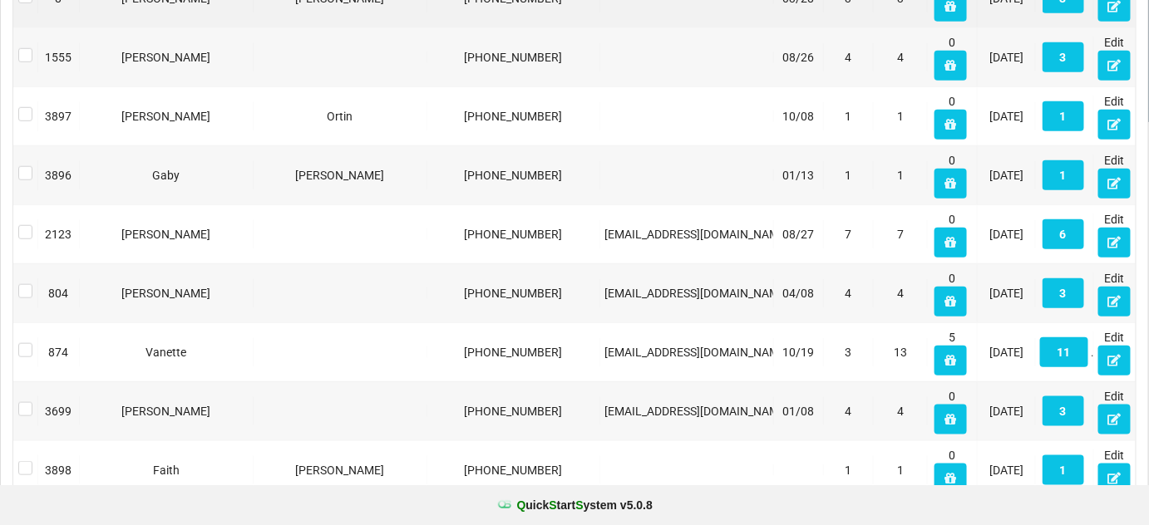
scroll to position [503, 0]
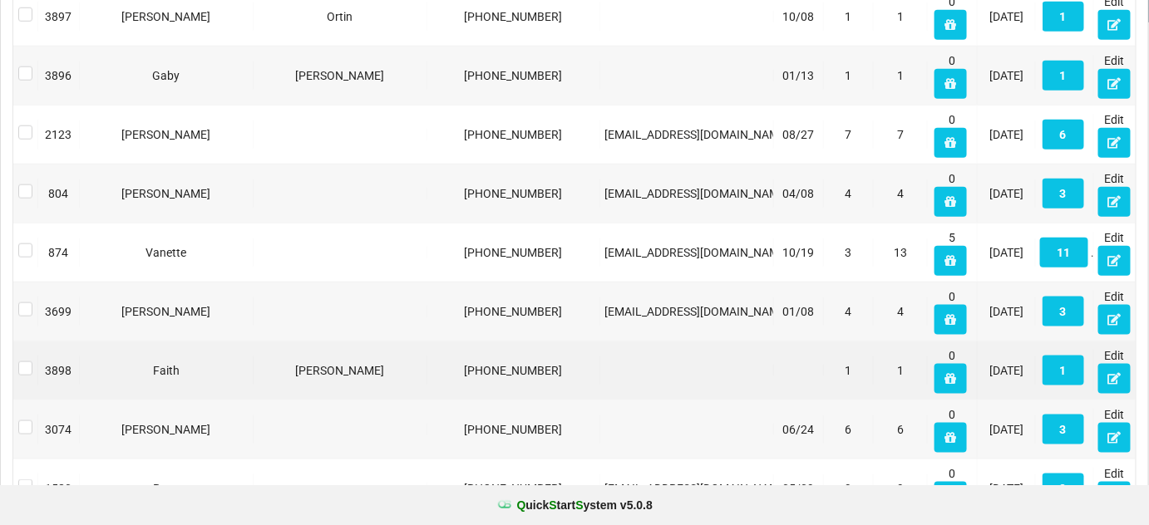
click at [559, 331] on div "789-395-7988" at bounding box center [568, 330] width 18 height 2
click at [524, 476] on div "789-395-7988" at bounding box center [553, 479] width 58 height 6
click at [514, 366] on div "789-395-7988" at bounding box center [513, 370] width 165 height 17
copy div "789-395-7988"
click at [1024, 272] on icon at bounding box center [1018, 268] width 12 height 8
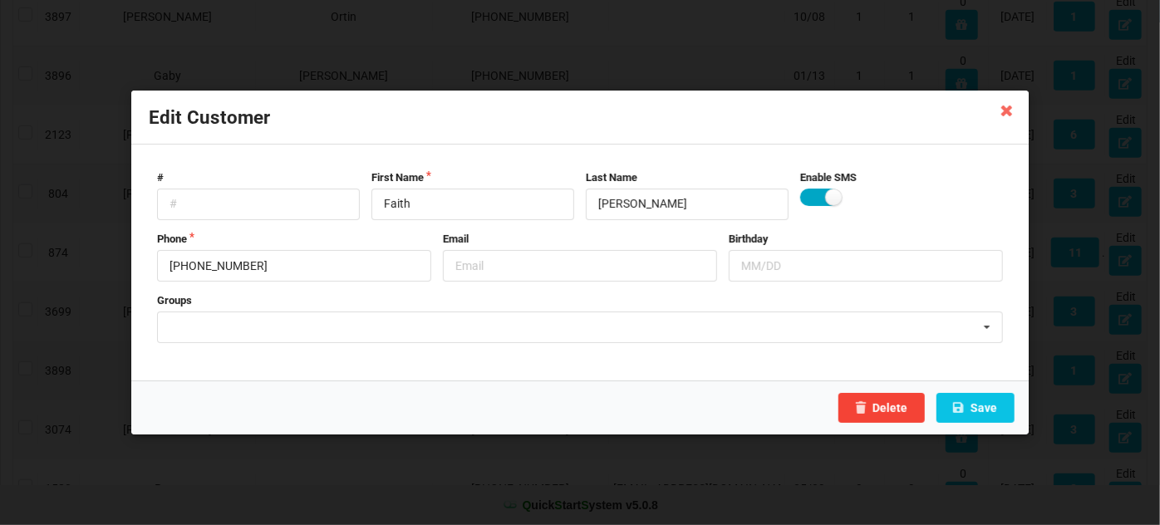
click at [817, 196] on label at bounding box center [820, 197] width 41 height 17
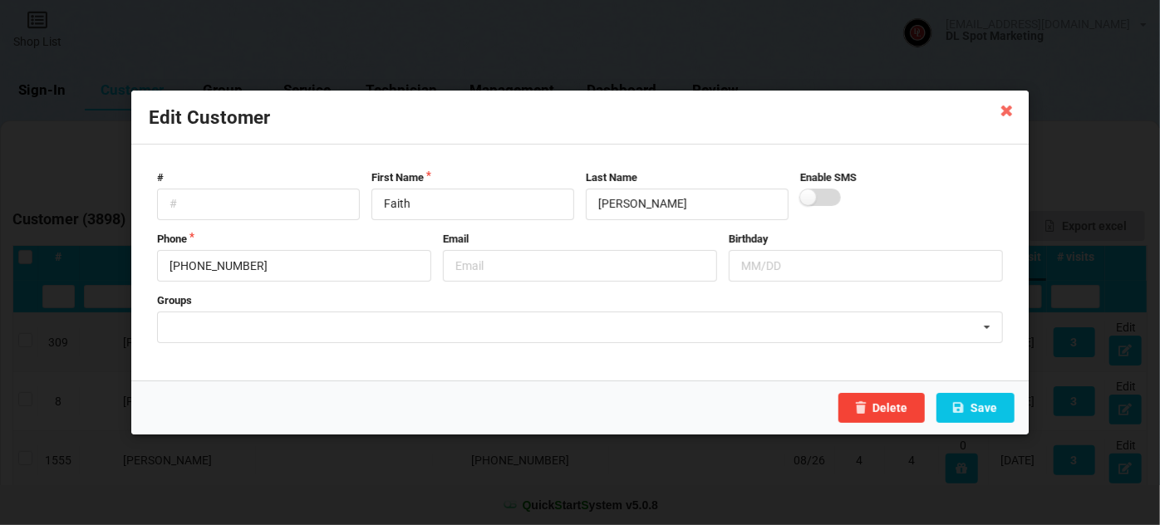
checkbox input "false"
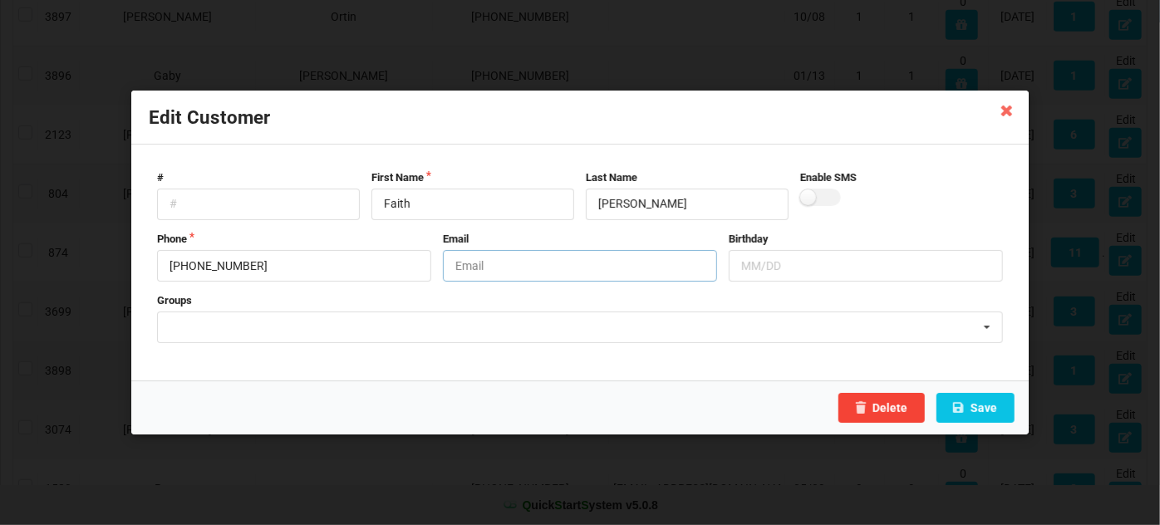
click at [520, 268] on input "text" at bounding box center [580, 266] width 274 height 32
type input "INVALID #"
click at [999, 406] on button "Save" at bounding box center [976, 408] width 78 height 30
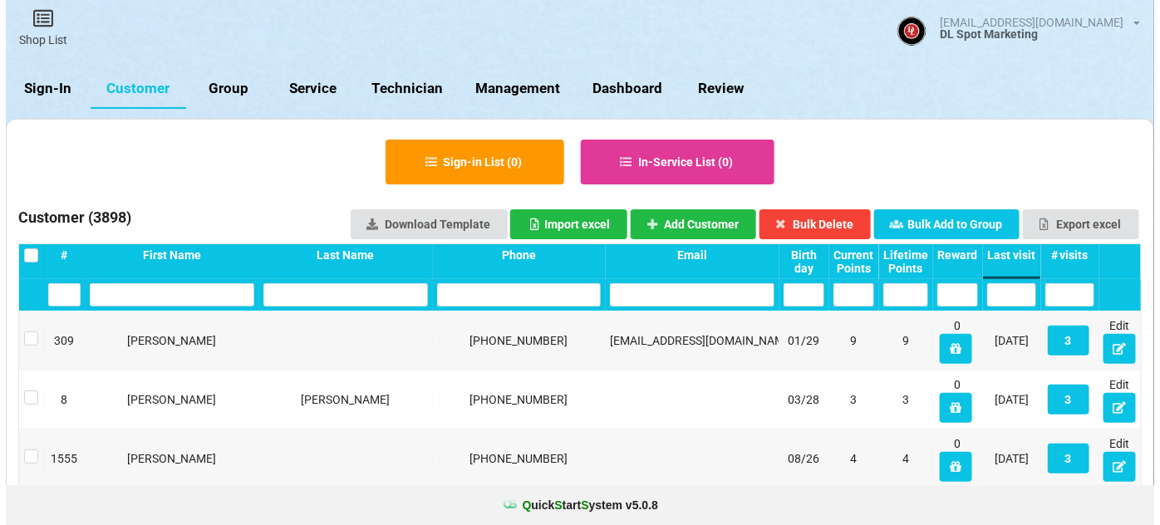
scroll to position [0, 0]
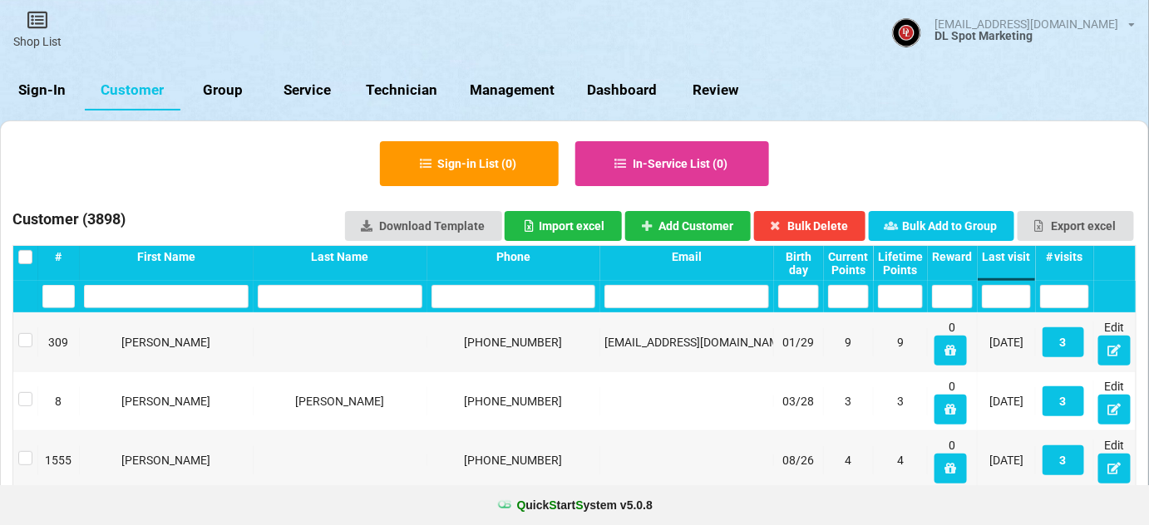
click at [61, 88] on link "Sign-In" at bounding box center [42, 91] width 85 height 40
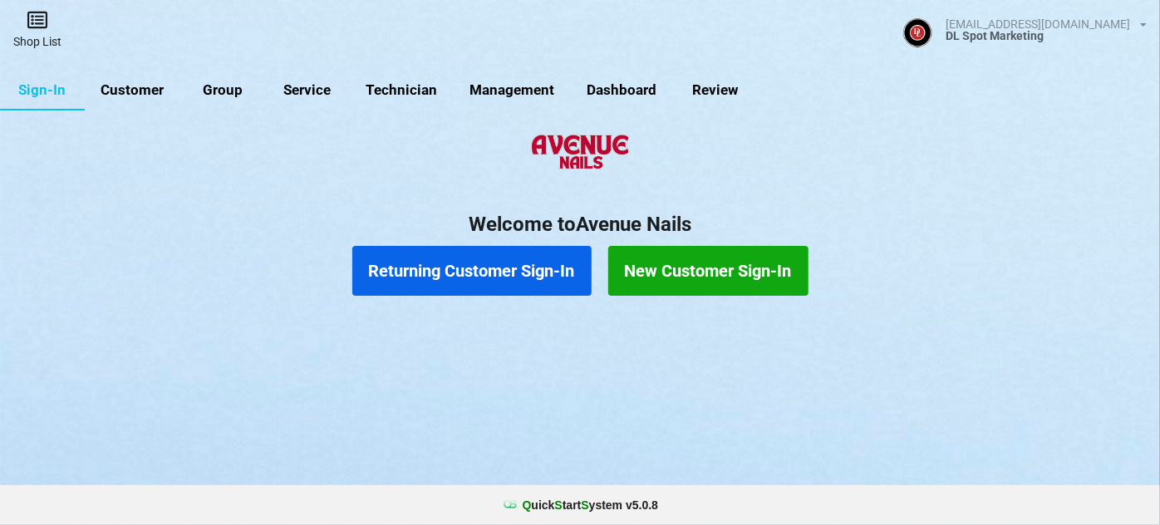
click at [181, 81] on icon at bounding box center [189, 88] width 17 height 14
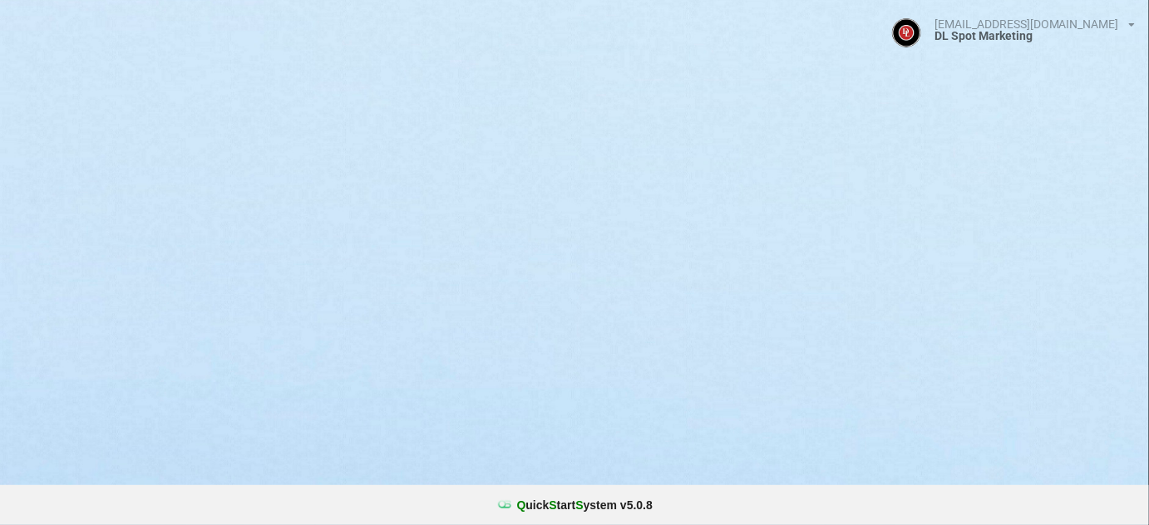
select select "25"
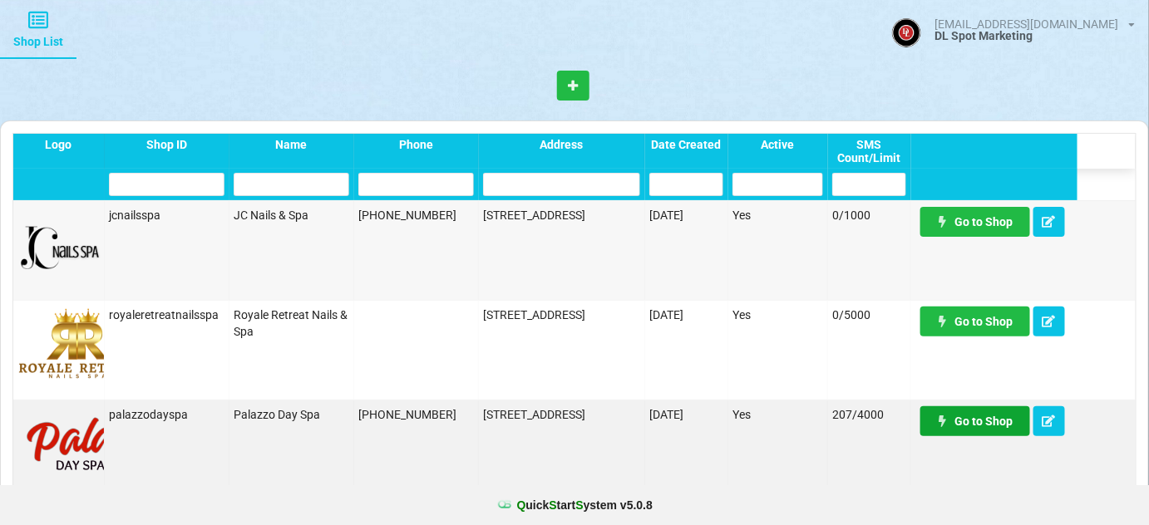
click at [989, 415] on link "Go to Shop" at bounding box center [975, 421] width 110 height 30
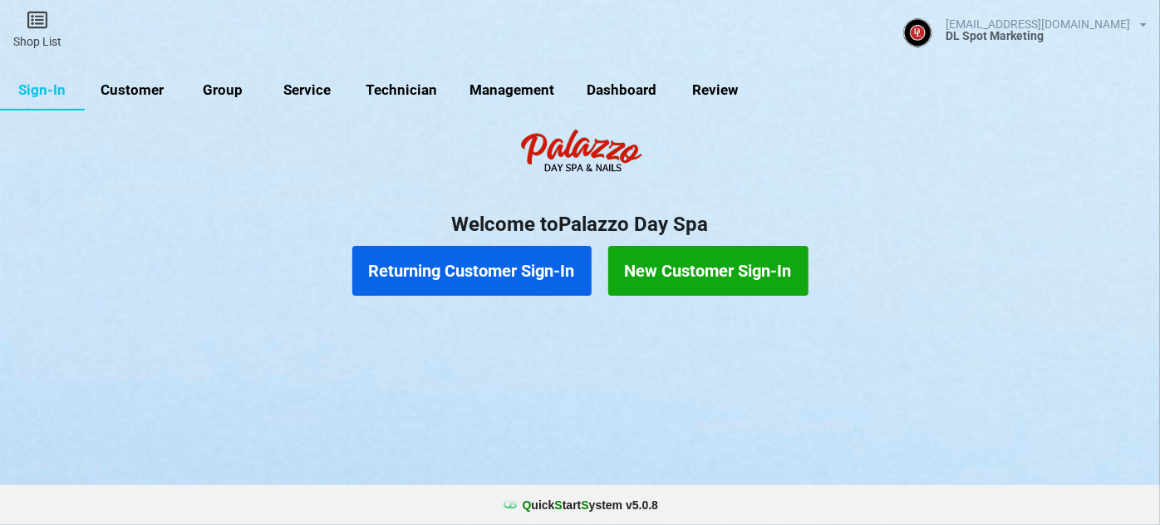
click at [141, 92] on link "Customer" at bounding box center [133, 91] width 96 height 40
select select "25"
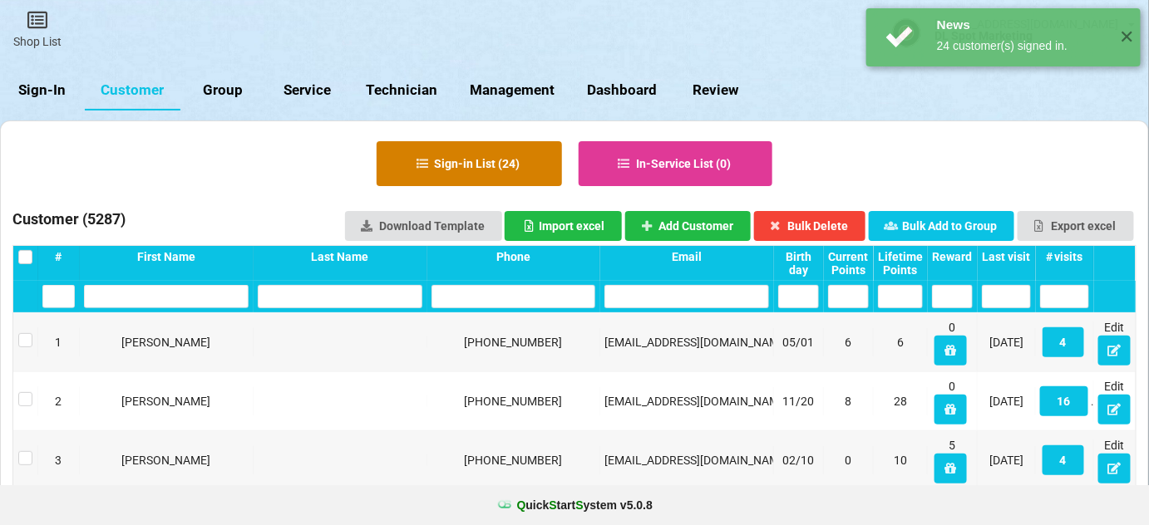
click at [505, 159] on button "Sign-in List ( 24 )" at bounding box center [469, 163] width 185 height 45
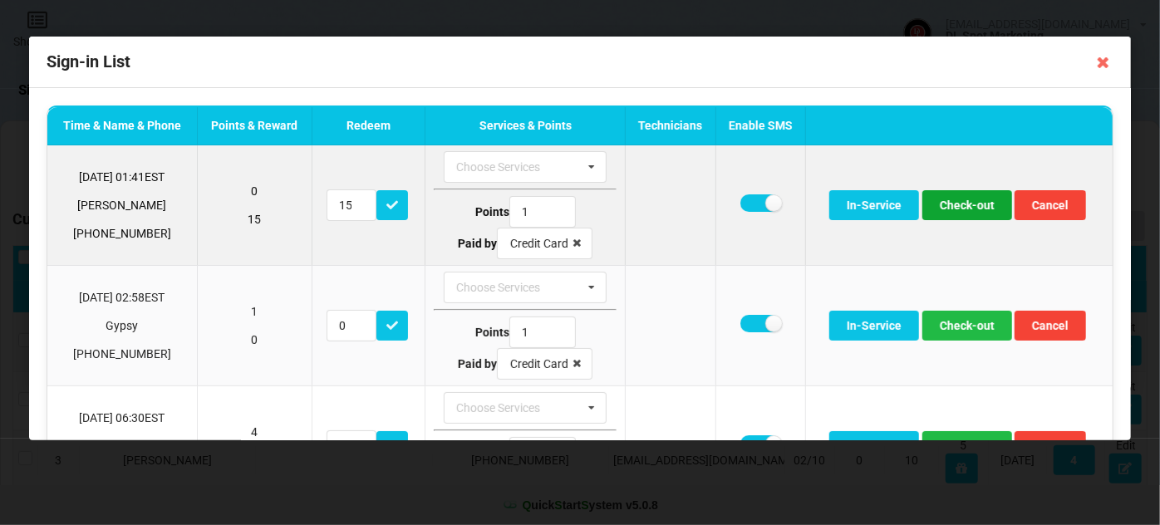
click at [962, 202] on button "Check-out" at bounding box center [968, 205] width 90 height 30
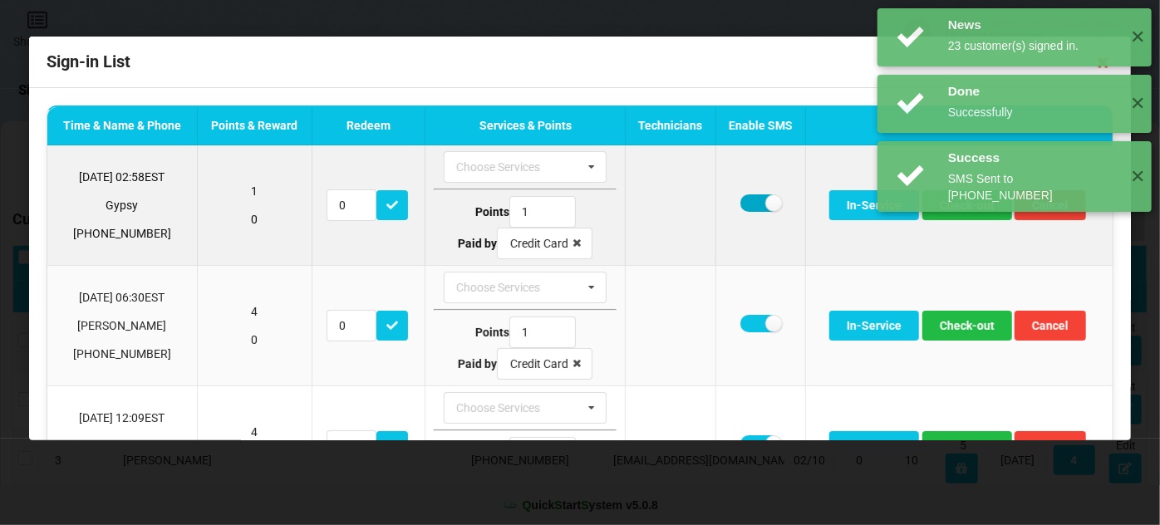
click at [735, 199] on td at bounding box center [760, 205] width 90 height 120
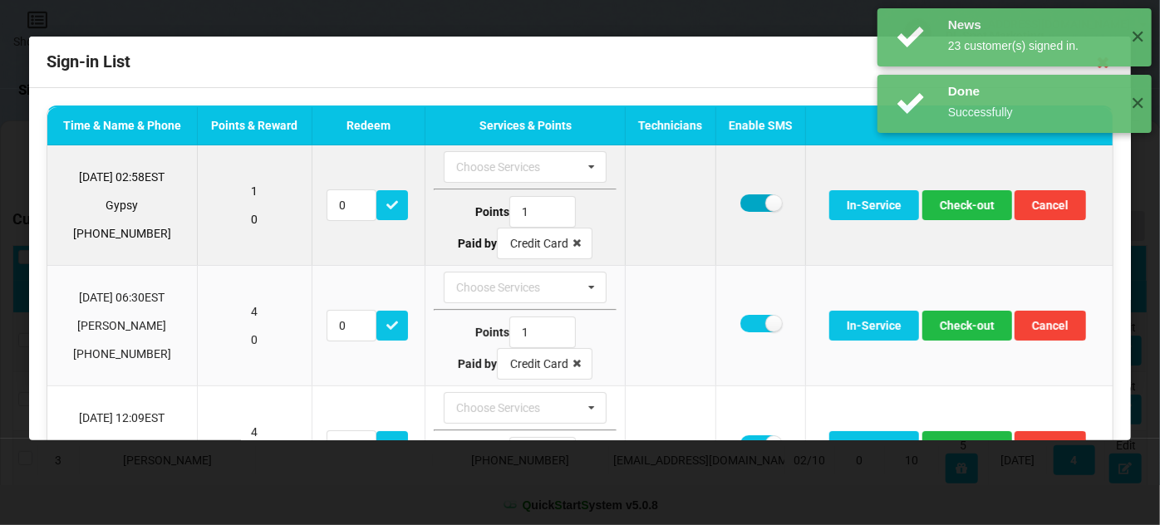
click at [742, 199] on label at bounding box center [761, 203] width 41 height 17
checkbox input "false"
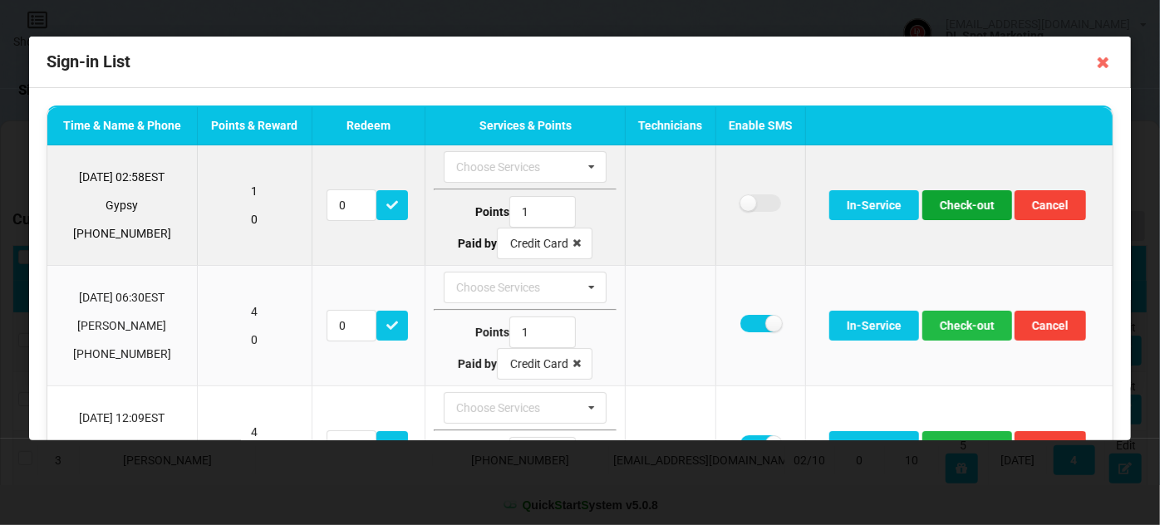
click at [973, 207] on button "Check-out" at bounding box center [968, 205] width 90 height 30
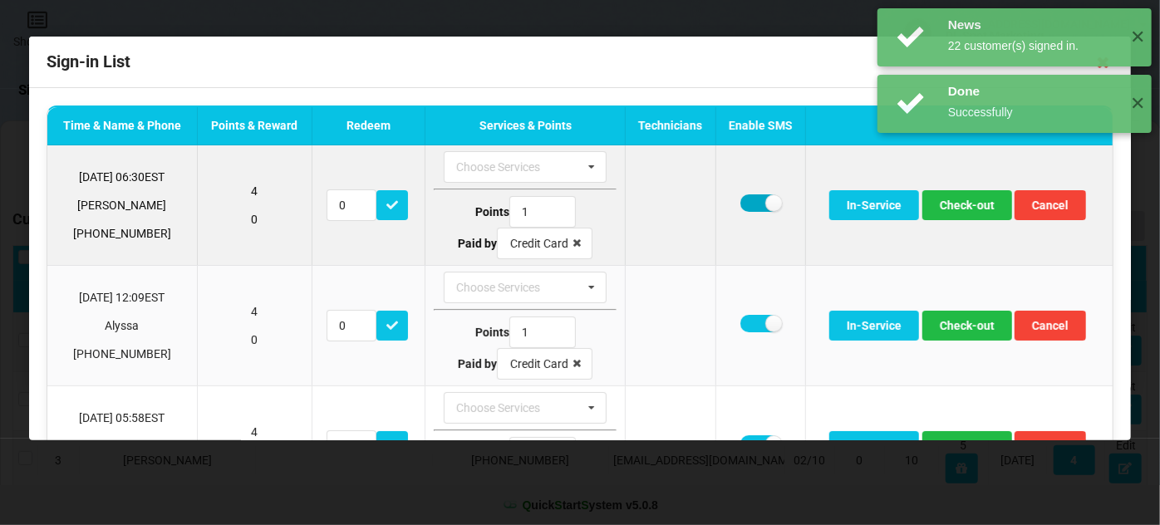
click at [746, 202] on label at bounding box center [761, 203] width 41 height 17
checkbox input "false"
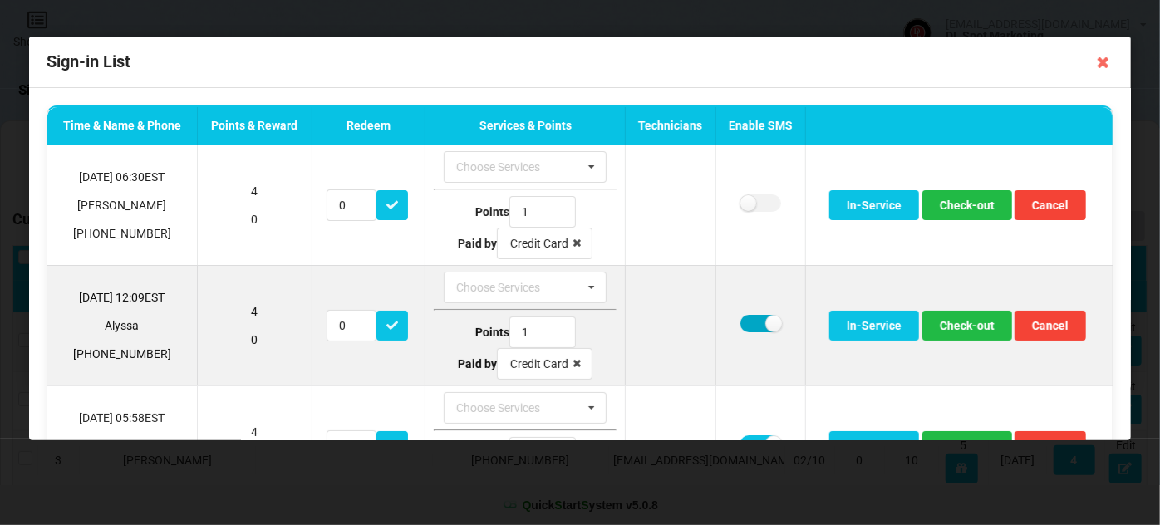
click at [753, 323] on label at bounding box center [761, 323] width 41 height 17
checkbox input "false"
click at [965, 324] on button "Check-out" at bounding box center [968, 326] width 90 height 30
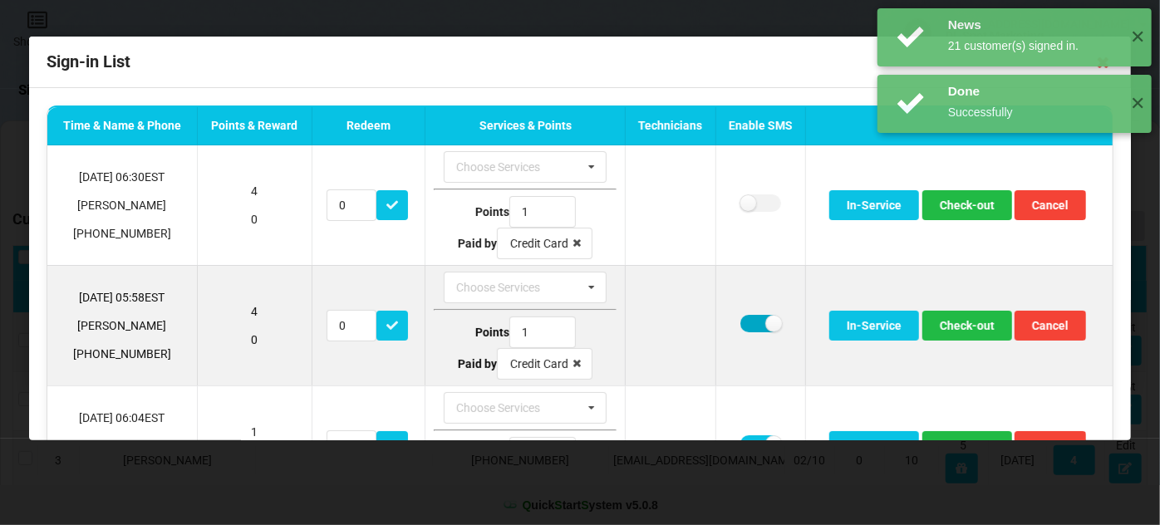
click at [742, 315] on label at bounding box center [761, 323] width 41 height 17
checkbox input "false"
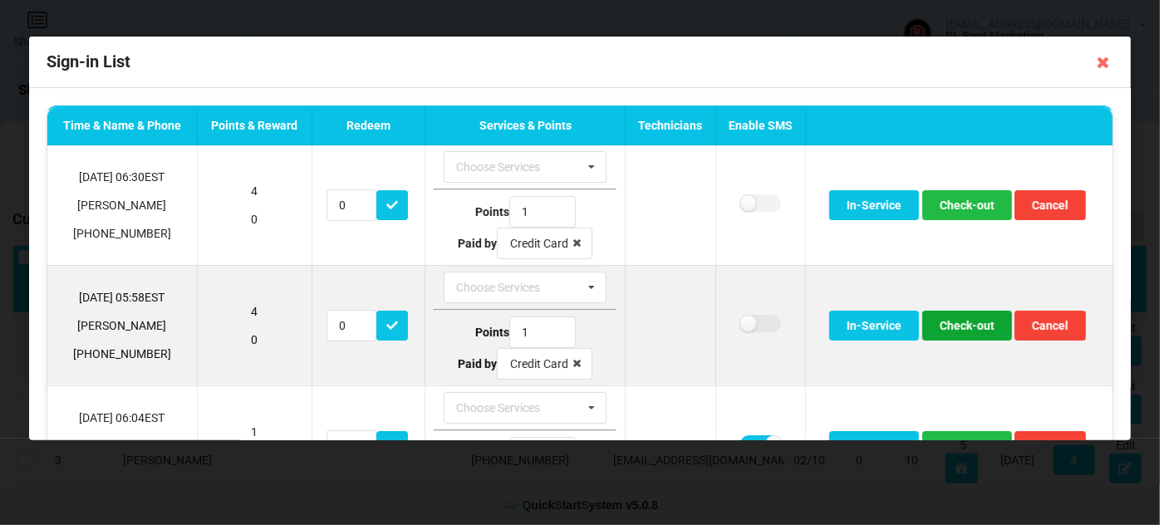
click at [965, 325] on button "Check-out" at bounding box center [968, 326] width 90 height 30
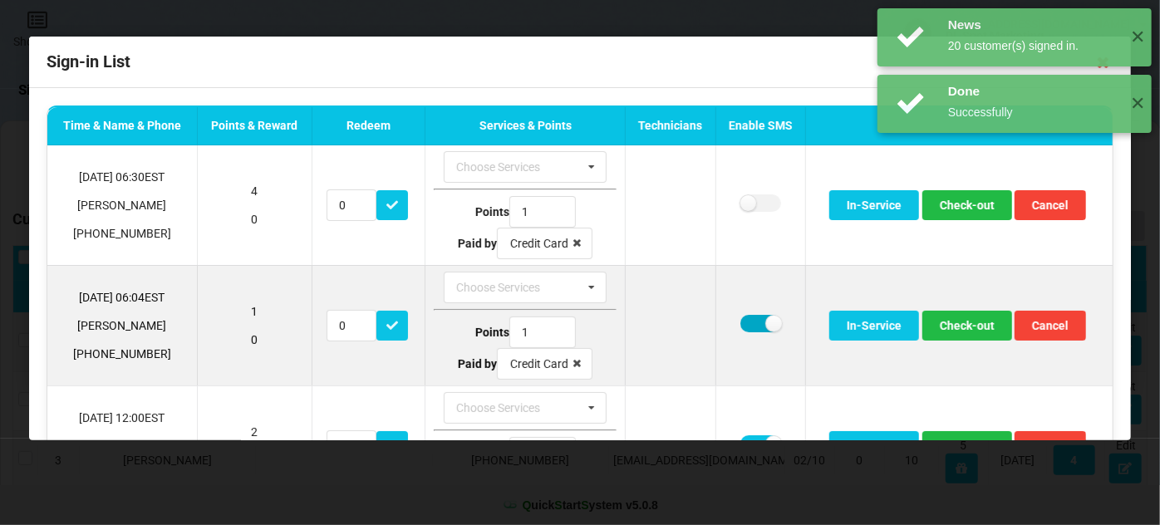
click at [746, 315] on label at bounding box center [761, 323] width 41 height 17
checkbox input "false"
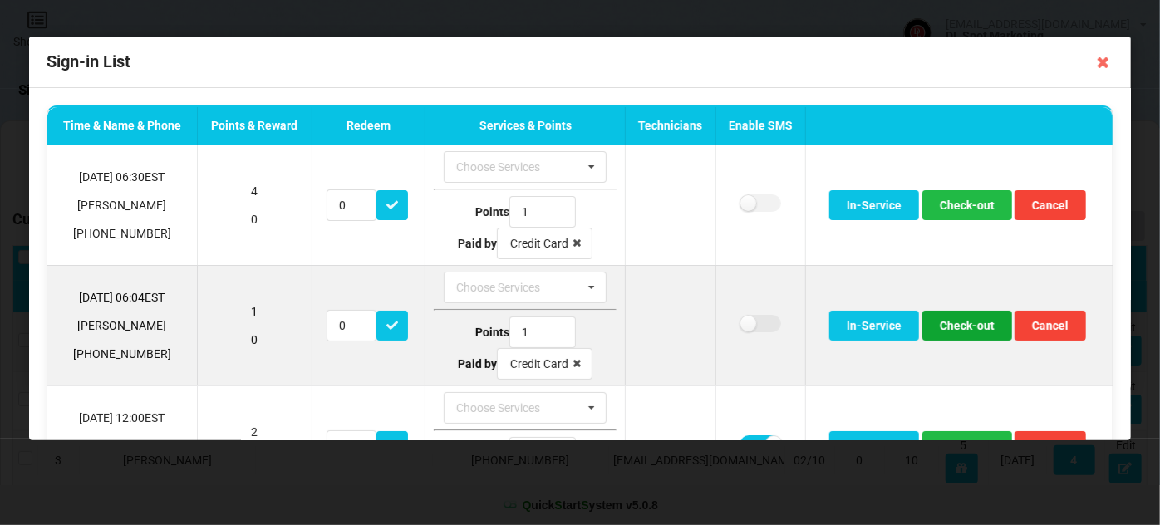
click at [966, 322] on button "Check-out" at bounding box center [968, 326] width 90 height 30
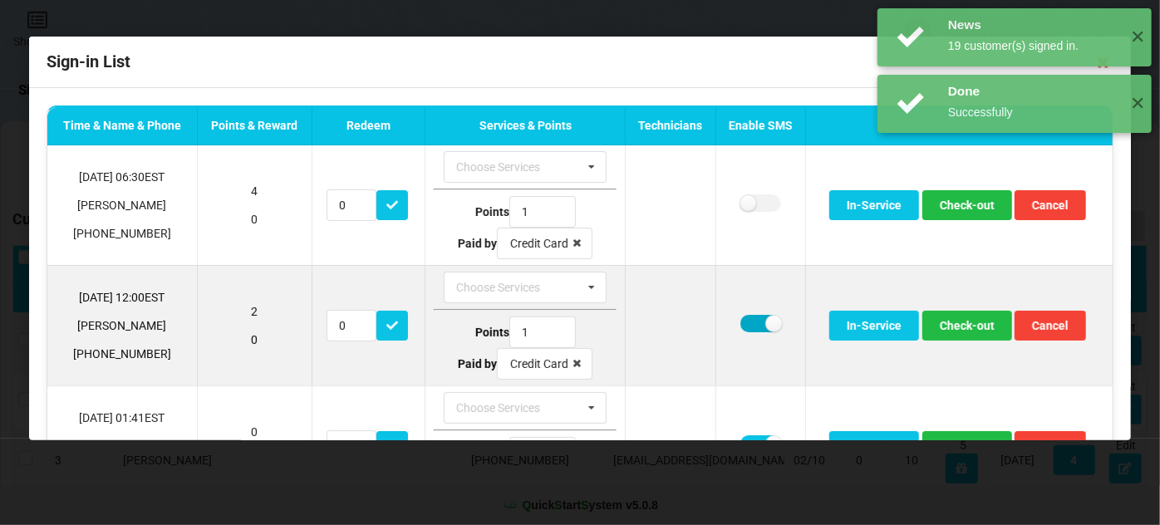
click at [755, 320] on label at bounding box center [761, 323] width 41 height 17
checkbox input "false"
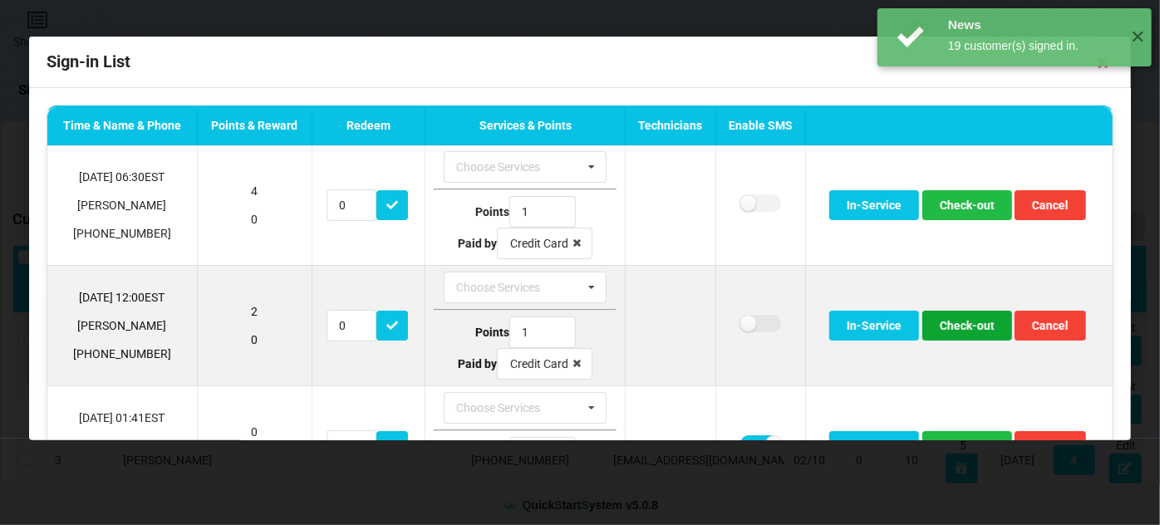
click at [966, 323] on button "Check-out" at bounding box center [968, 326] width 90 height 30
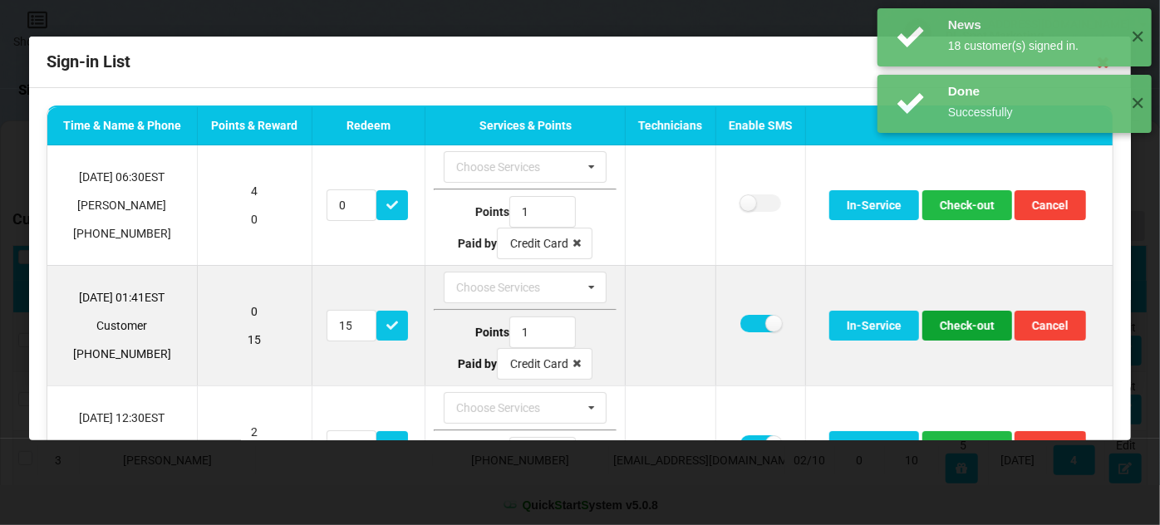
click at [968, 327] on button "Check-out" at bounding box center [968, 326] width 90 height 30
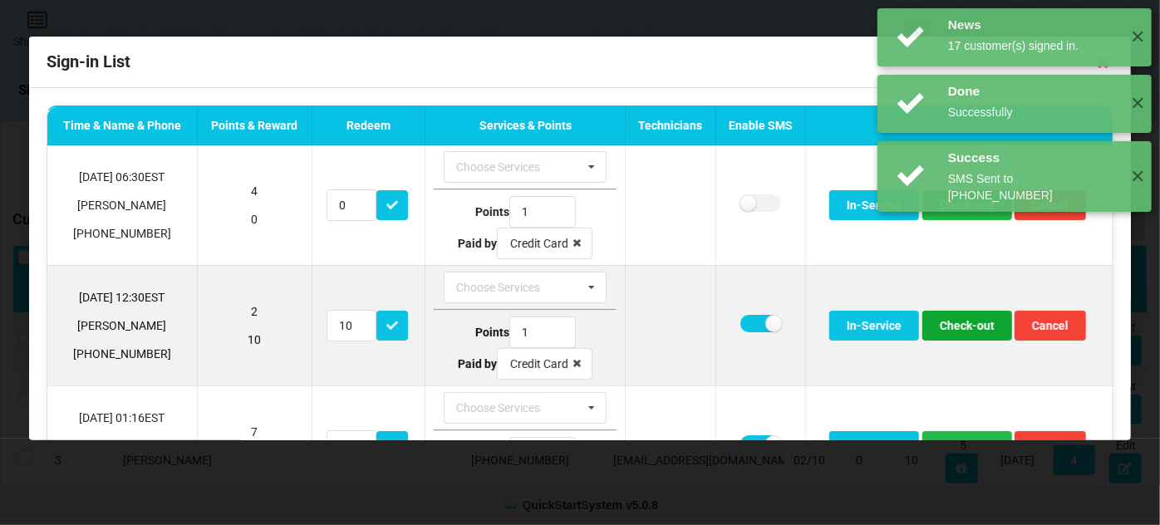
click at [959, 322] on button "Check-out" at bounding box center [968, 326] width 90 height 30
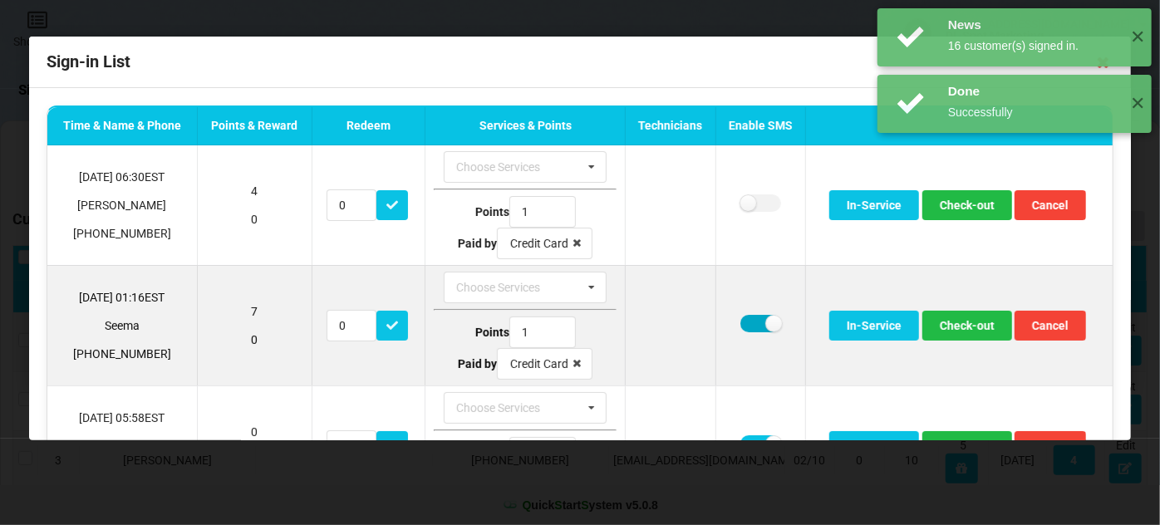
click at [748, 322] on label at bounding box center [761, 323] width 41 height 17
checkbox input "false"
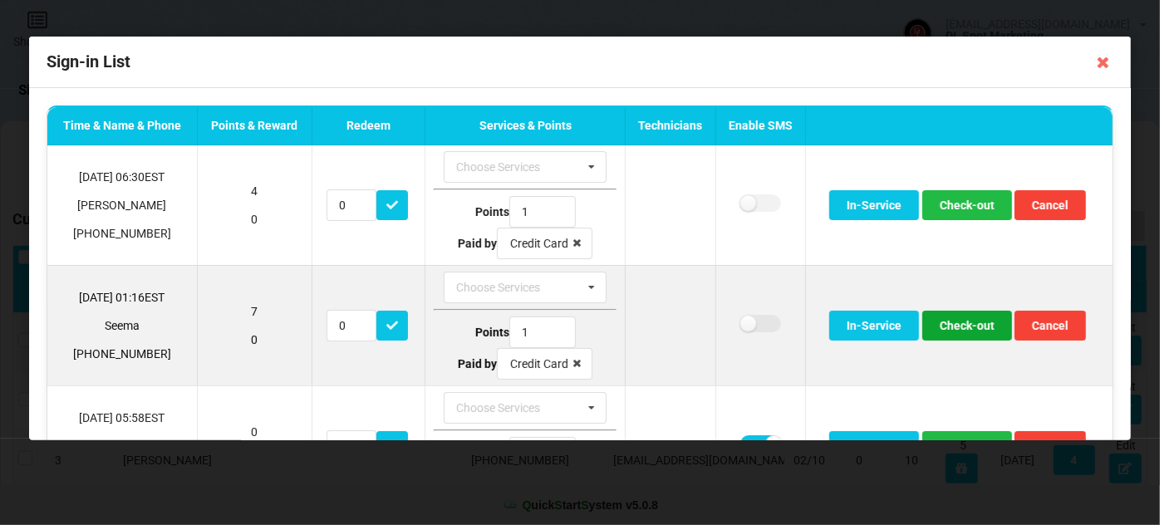
click at [963, 323] on button "Check-out" at bounding box center [968, 326] width 90 height 30
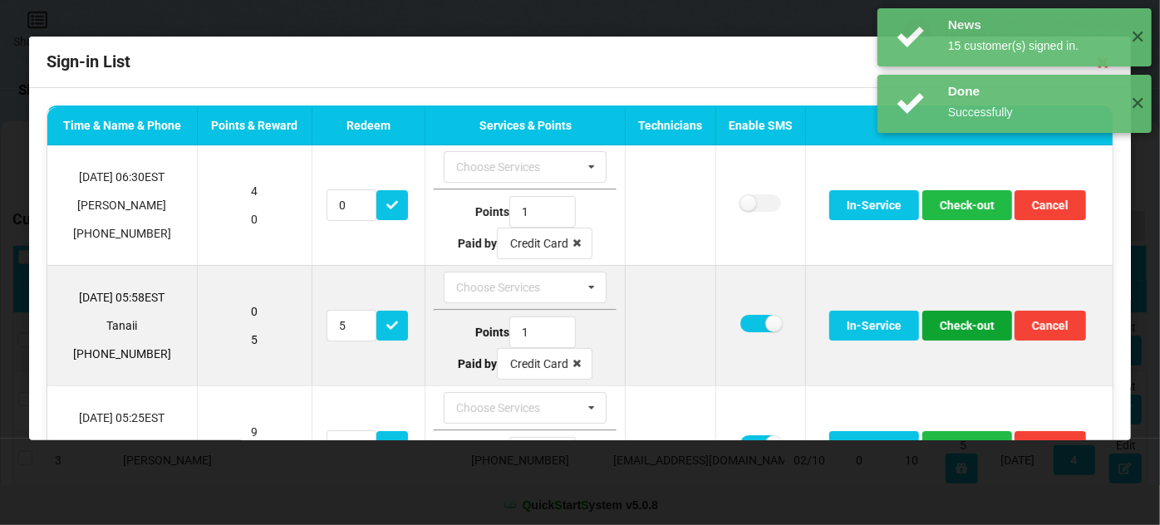
click at [962, 323] on button "Check-out" at bounding box center [968, 326] width 90 height 30
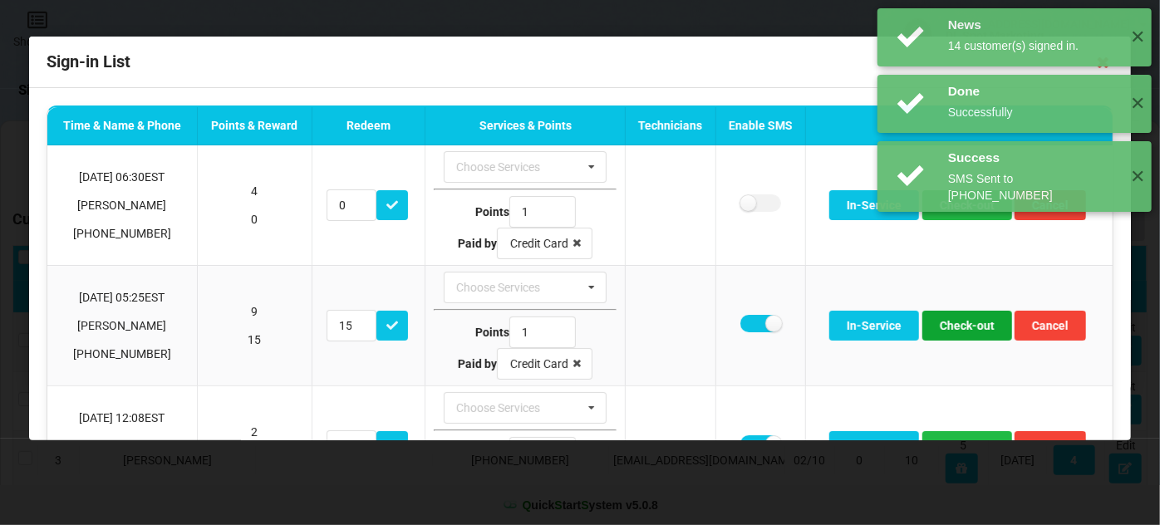
click at [962, 323] on button "Check-out" at bounding box center [968, 326] width 90 height 30
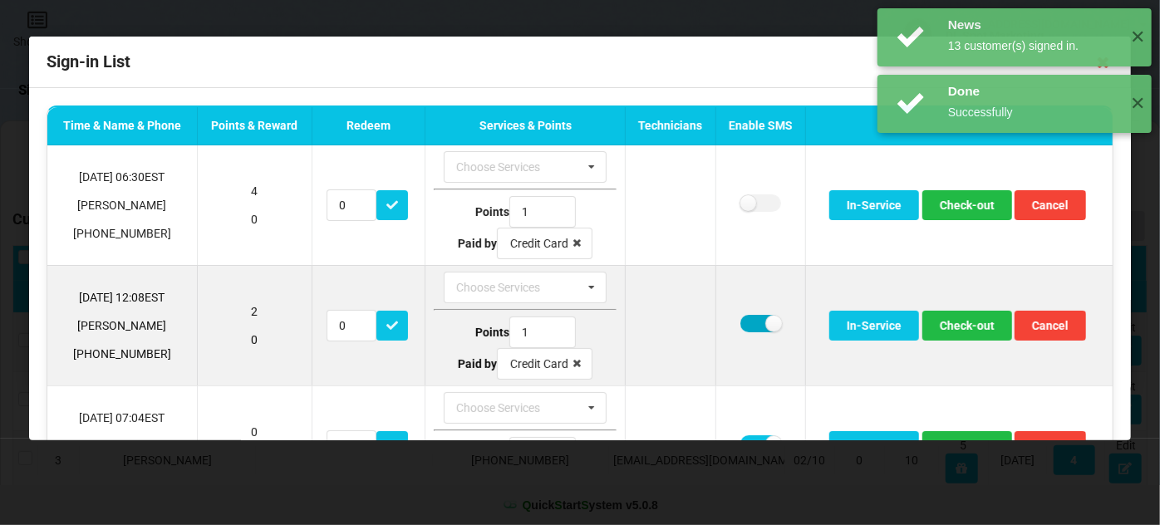
click at [746, 317] on label at bounding box center [761, 323] width 41 height 17
checkbox input "false"
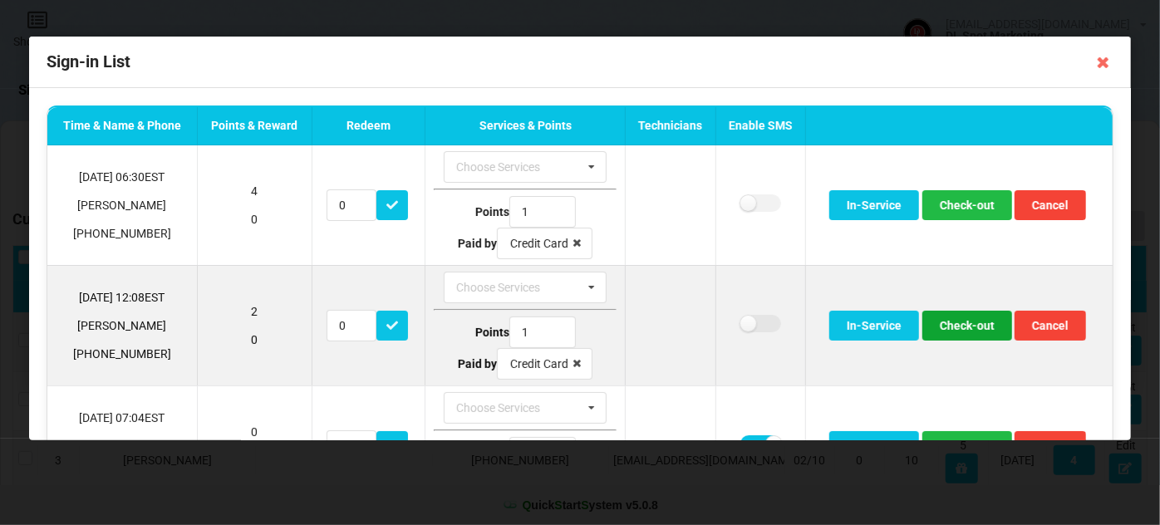
click at [962, 320] on button "Check-out" at bounding box center [968, 326] width 90 height 30
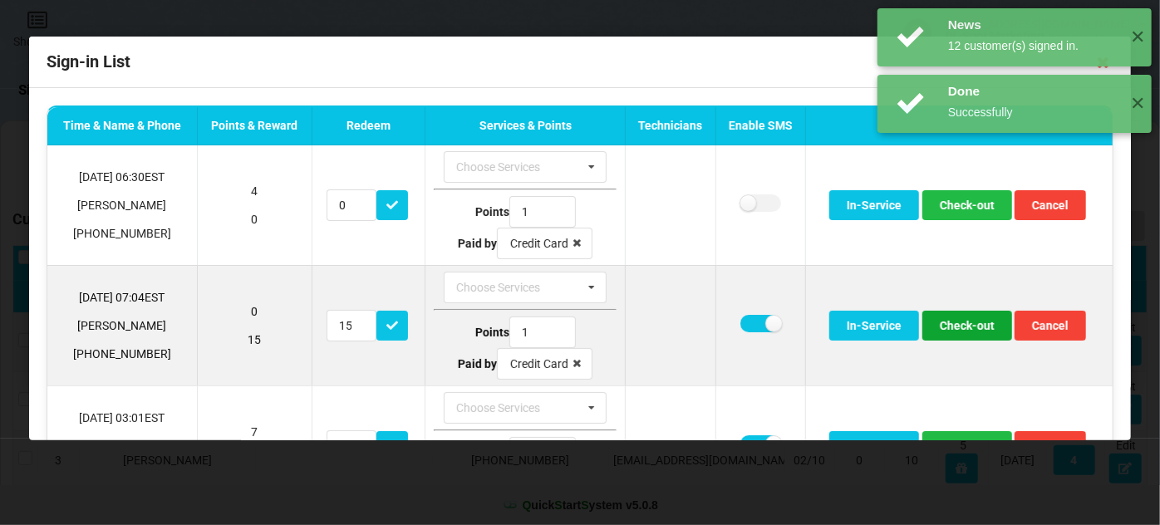
click at [958, 318] on button "Check-out" at bounding box center [968, 326] width 90 height 30
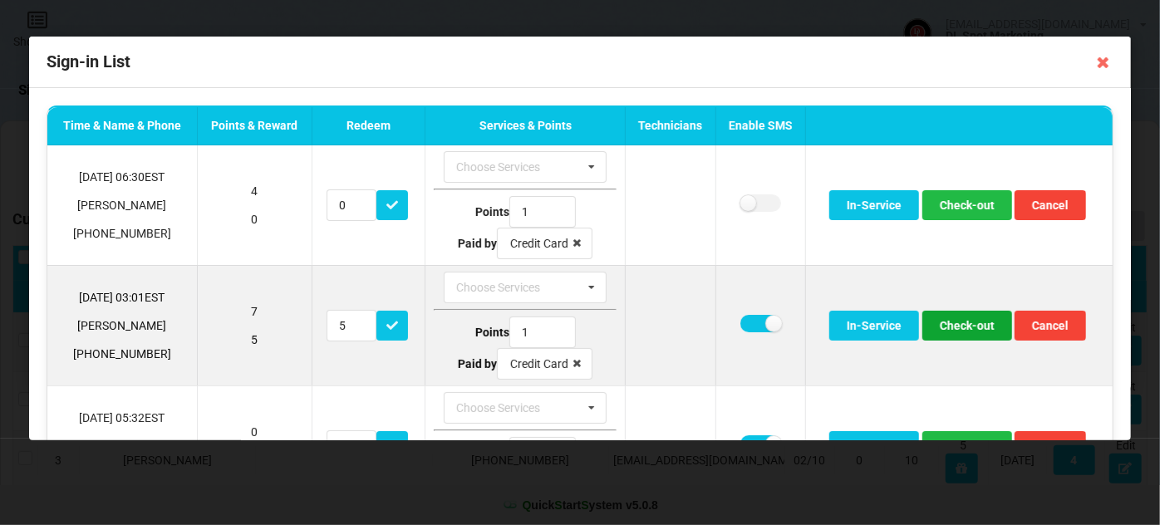
click at [968, 321] on button "Check-out" at bounding box center [968, 326] width 90 height 30
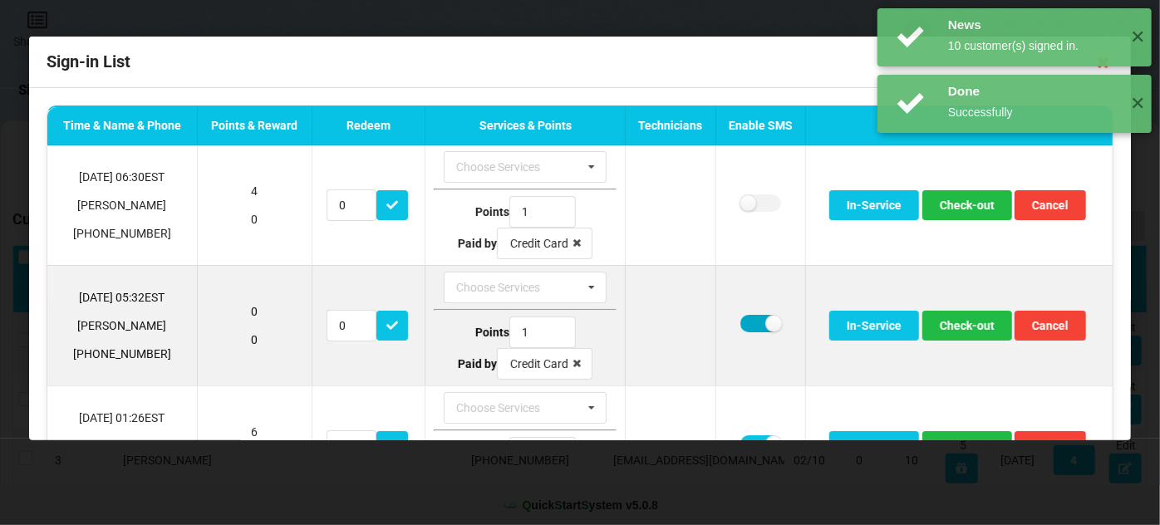
click at [751, 319] on label at bounding box center [761, 323] width 41 height 17
checkbox input "false"
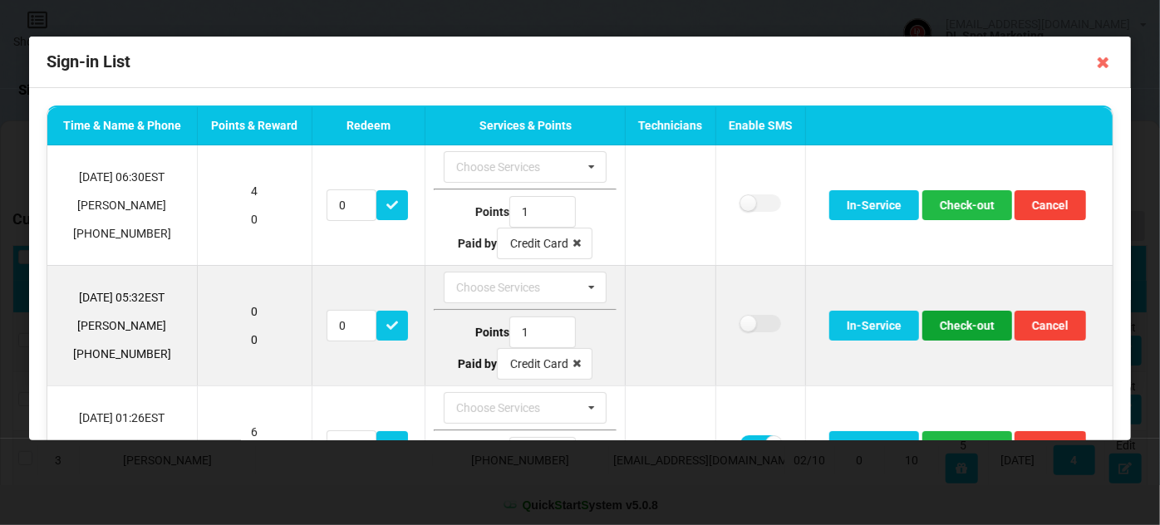
click at [965, 320] on button "Check-out" at bounding box center [968, 326] width 90 height 30
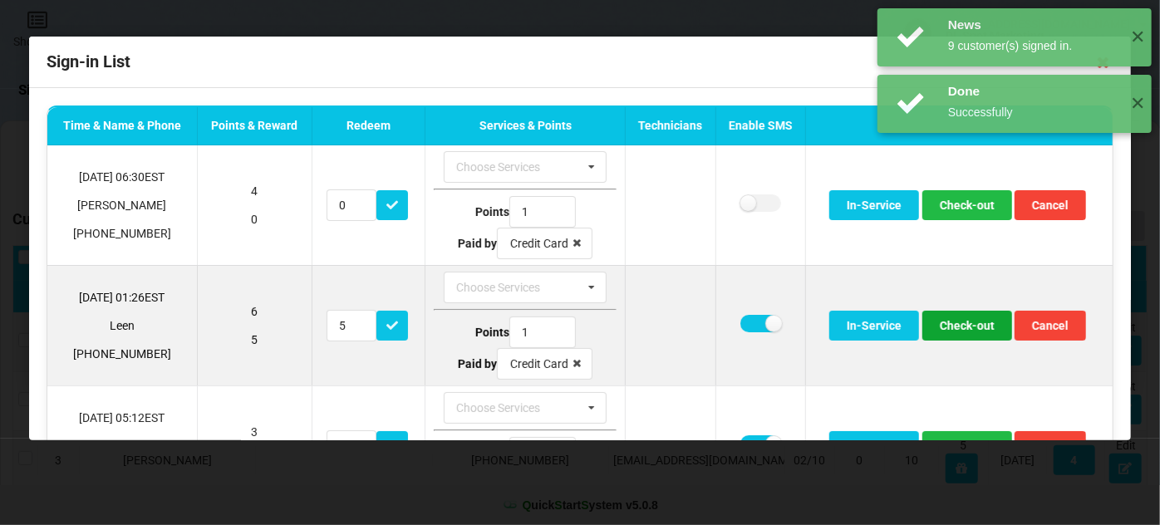
click at [958, 323] on button "Check-out" at bounding box center [968, 326] width 90 height 30
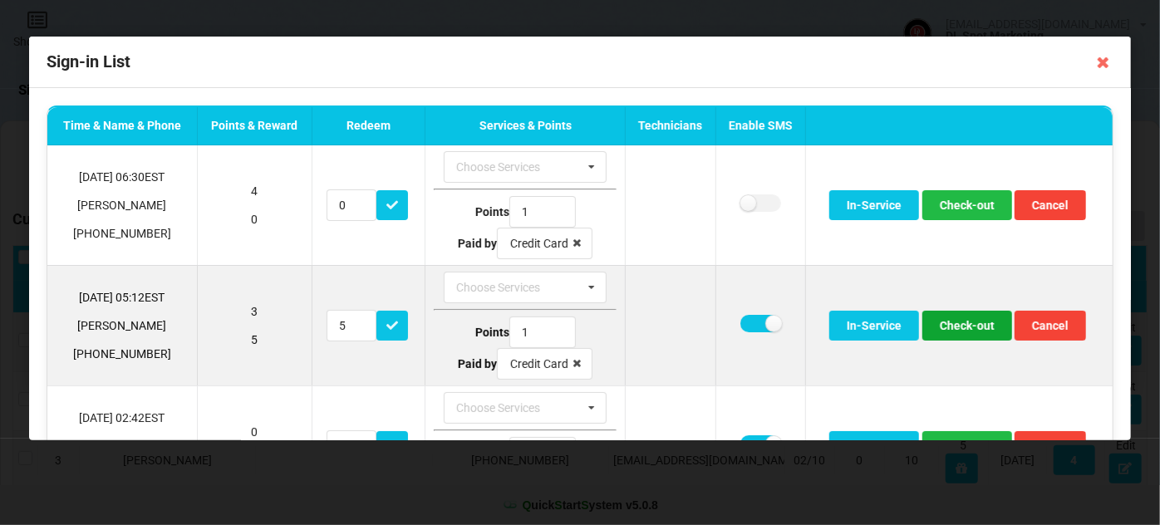
click at [958, 328] on button "Check-out" at bounding box center [968, 326] width 90 height 30
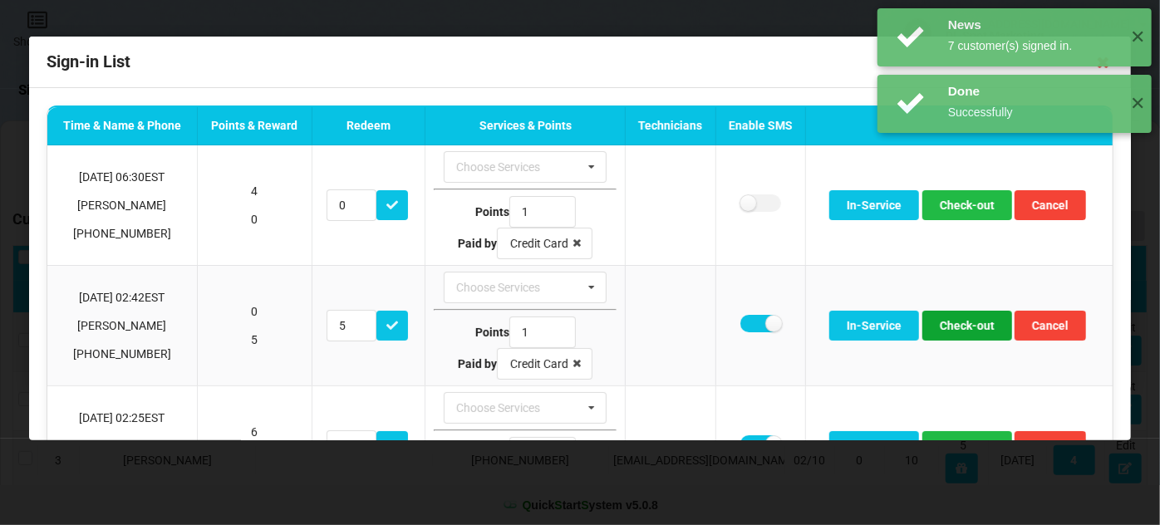
click at [958, 328] on button "Check-out" at bounding box center [968, 326] width 90 height 30
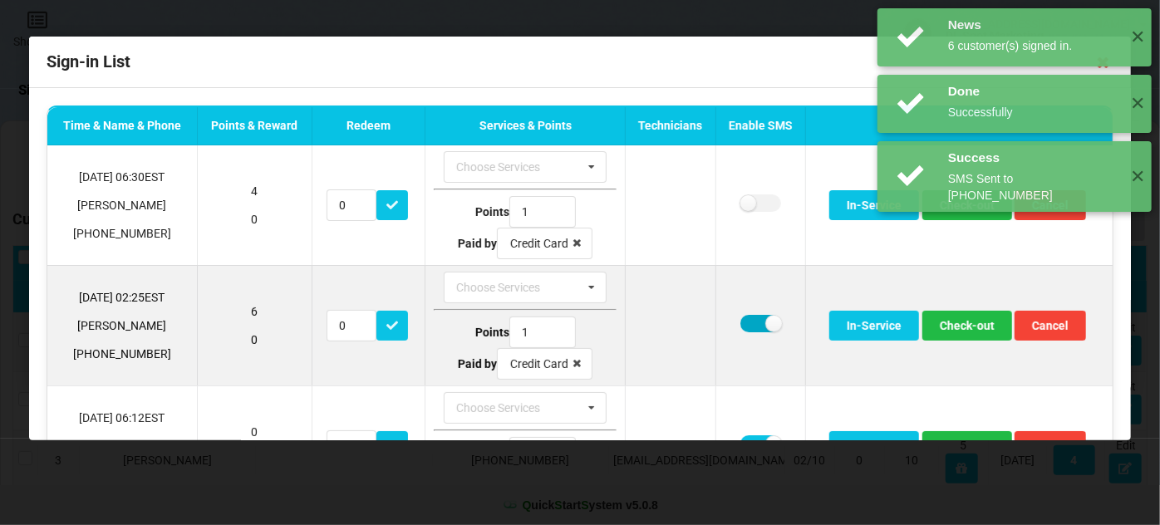
click at [744, 324] on label at bounding box center [761, 323] width 41 height 17
checkbox input "false"
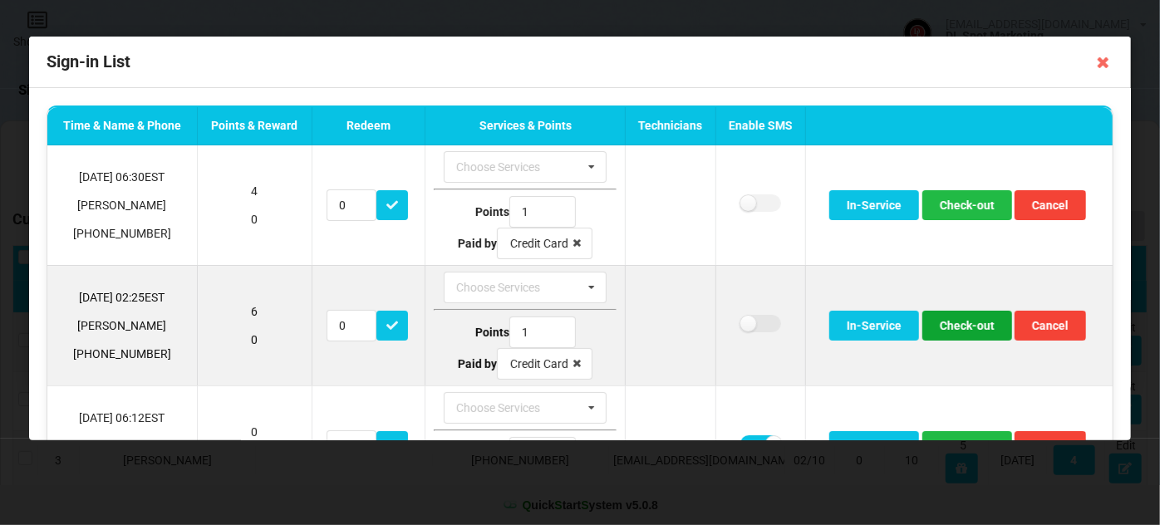
click at [972, 328] on button "Check-out" at bounding box center [968, 326] width 90 height 30
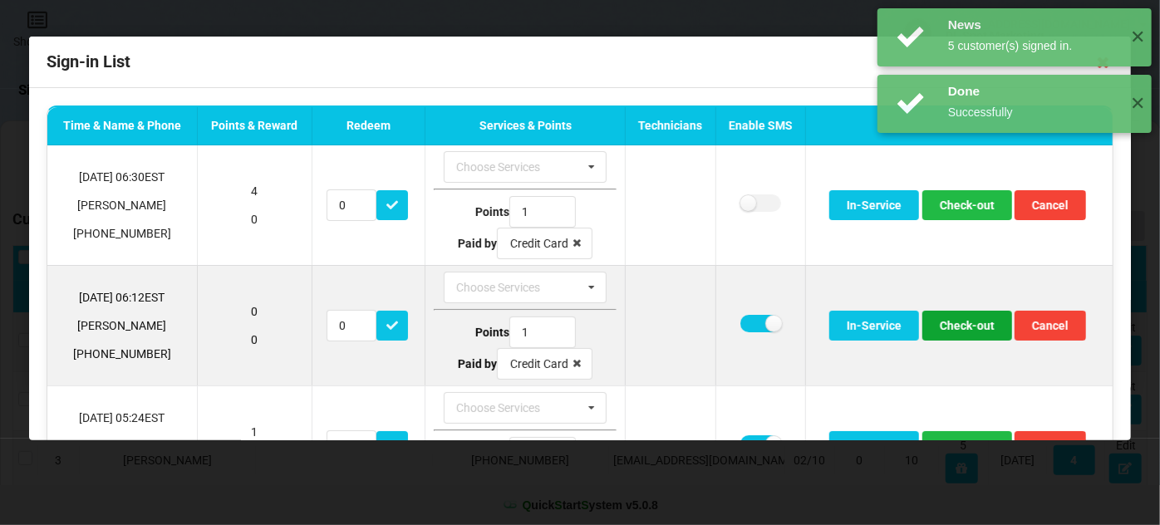
click at [968, 327] on button "Check-out" at bounding box center [968, 326] width 90 height 30
click at [741, 319] on label at bounding box center [761, 323] width 41 height 17
checkbox input "false"
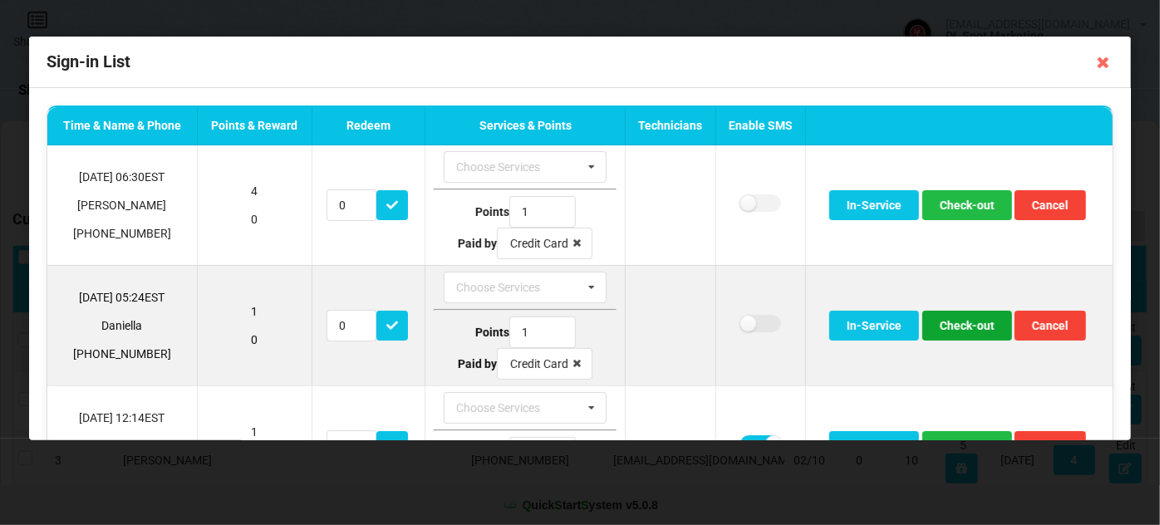
click at [958, 328] on button "Check-out" at bounding box center [968, 326] width 90 height 30
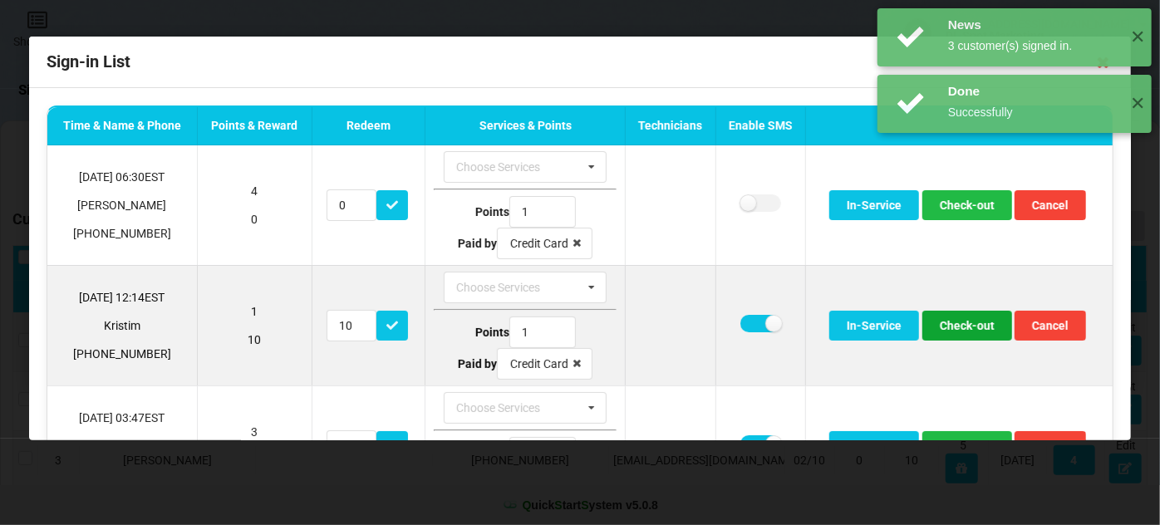
click at [958, 327] on button "Check-out" at bounding box center [968, 326] width 90 height 30
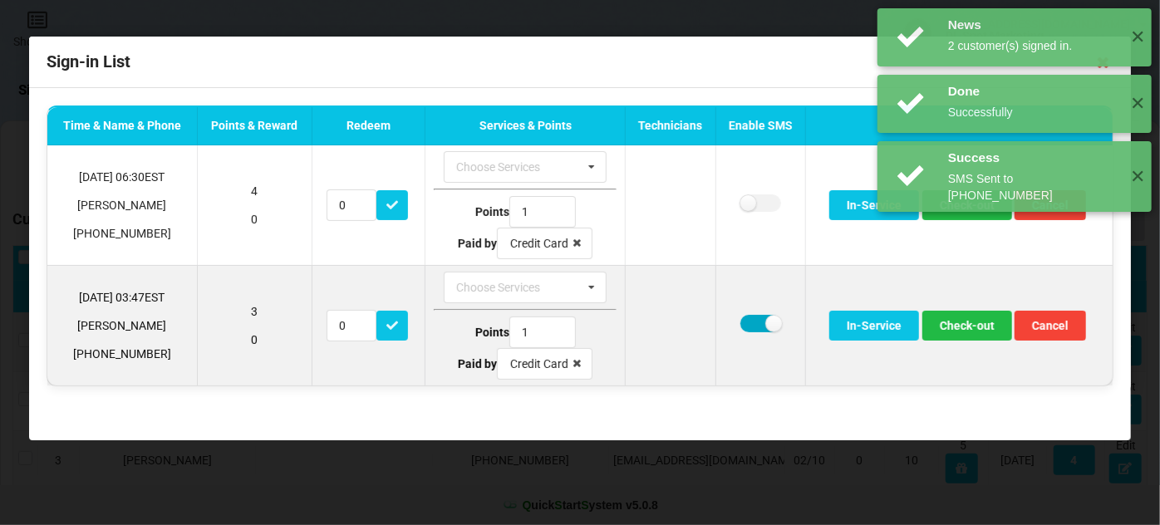
click at [751, 318] on label at bounding box center [761, 323] width 41 height 17
checkbox input "false"
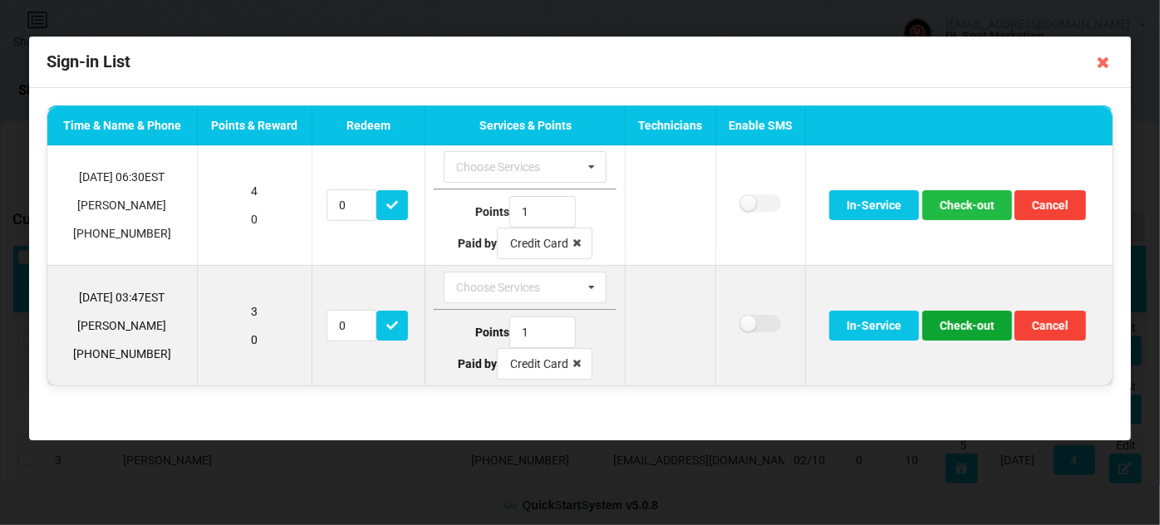
click at [956, 319] on button "Check-out" at bounding box center [968, 326] width 90 height 30
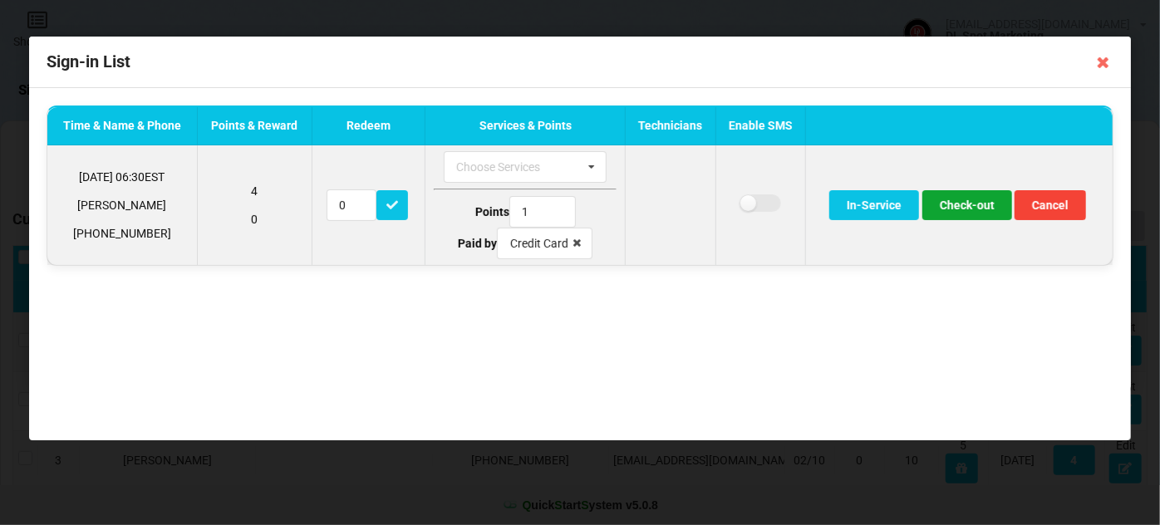
click at [966, 201] on button "Check-out" at bounding box center [968, 205] width 90 height 30
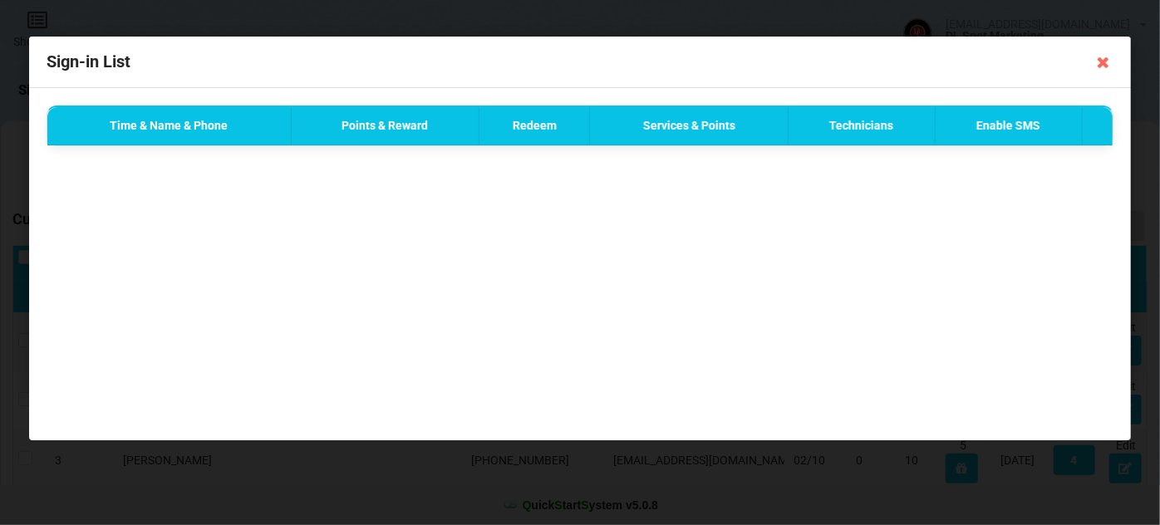
click at [1102, 66] on icon at bounding box center [1104, 62] width 27 height 27
